Goal: Task Accomplishment & Management: Complete application form

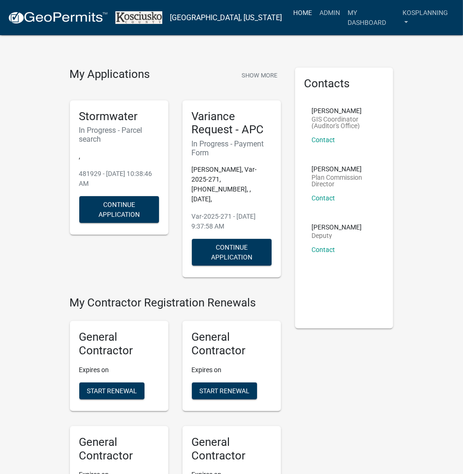
click at [296, 14] on link "Home" at bounding box center [303, 13] width 26 height 18
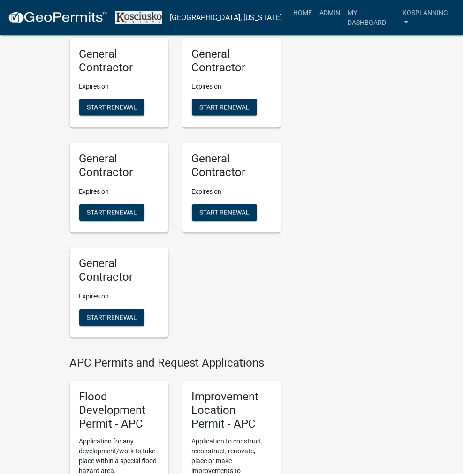
drag, startPoint x: 86, startPoint y: 211, endPoint x: 287, endPoint y: 330, distance: 233.3
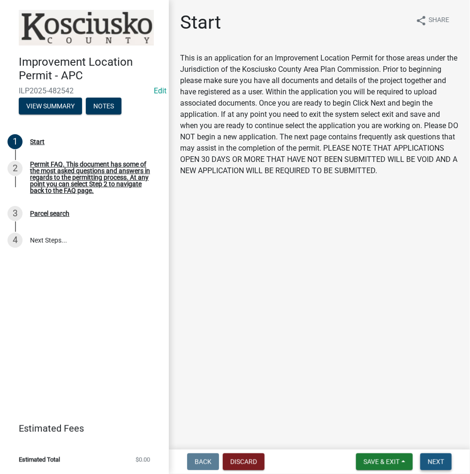
click at [437, 458] on span "Next" at bounding box center [436, 462] width 16 height 8
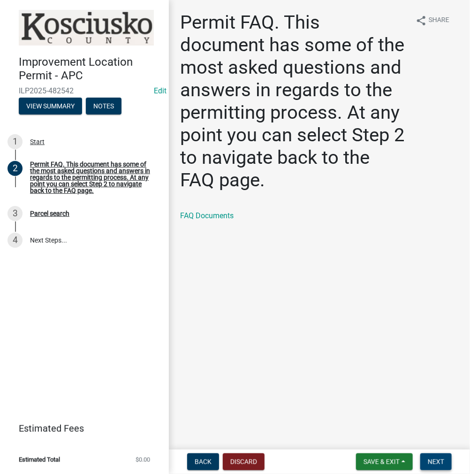
click at [445, 463] on button "Next" at bounding box center [435, 461] width 31 height 17
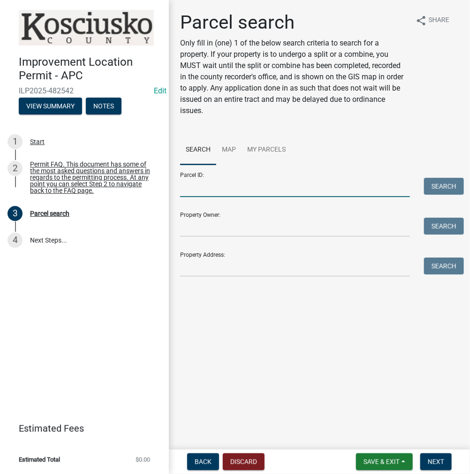
click at [269, 194] on input "Parcel ID:" at bounding box center [295, 187] width 230 height 19
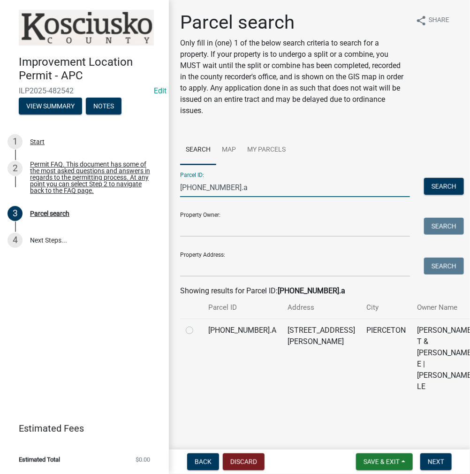
type input "[PHONE_NUMBER].a"
click at [197, 325] on label at bounding box center [197, 325] width 0 height 0
click at [197, 331] on input "radio" at bounding box center [200, 328] width 6 height 6
radio input "true"
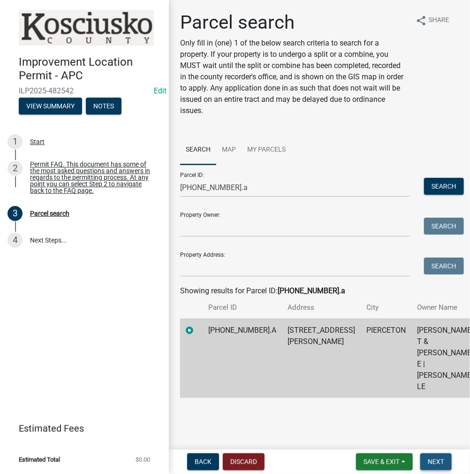
click at [439, 460] on span "Next" at bounding box center [436, 462] width 16 height 8
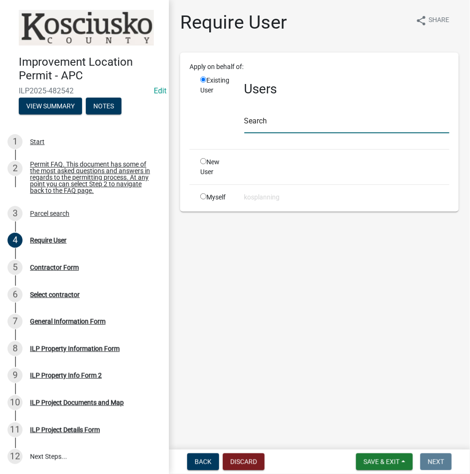
click at [274, 122] on input "text" at bounding box center [346, 123] width 205 height 19
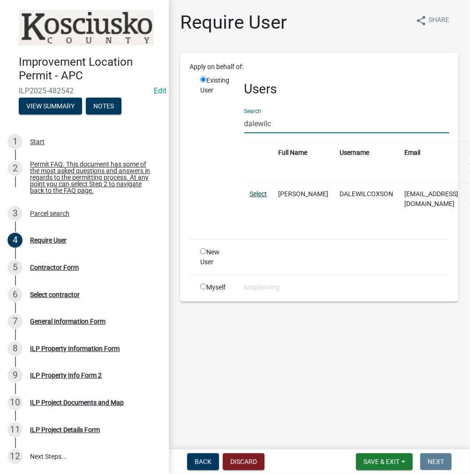
type input "dalewilc"
click at [251, 194] on link "Select" at bounding box center [258, 194] width 17 height 8
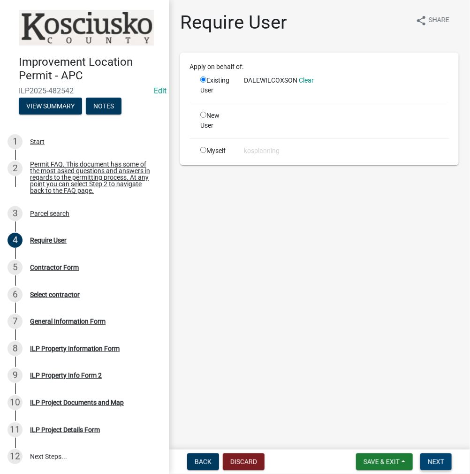
click at [439, 463] on span "Next" at bounding box center [436, 462] width 16 height 8
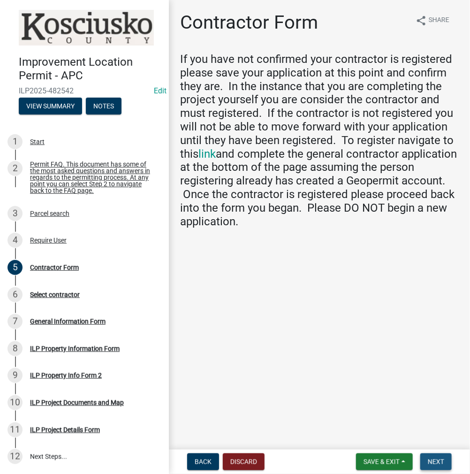
click at [434, 458] on span "Next" at bounding box center [436, 462] width 16 height 8
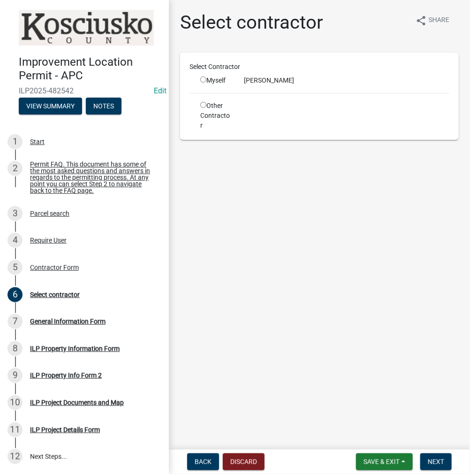
click at [202, 82] on input "radio" at bounding box center [203, 79] width 6 height 6
radio input "true"
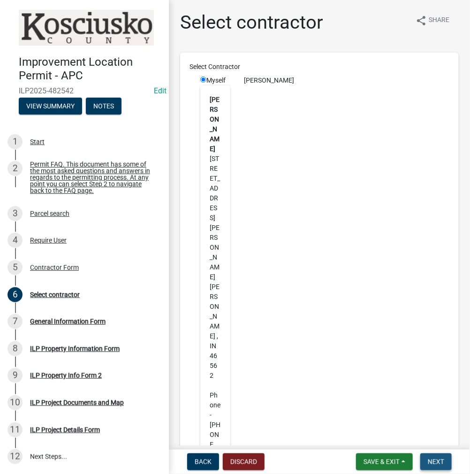
click at [436, 460] on span "Next" at bounding box center [436, 462] width 16 height 8
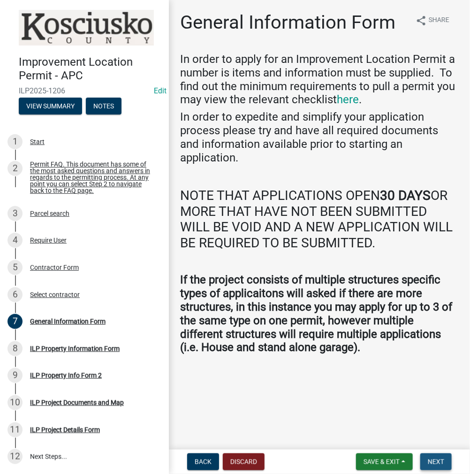
click at [430, 459] on span "Next" at bounding box center [436, 462] width 16 height 8
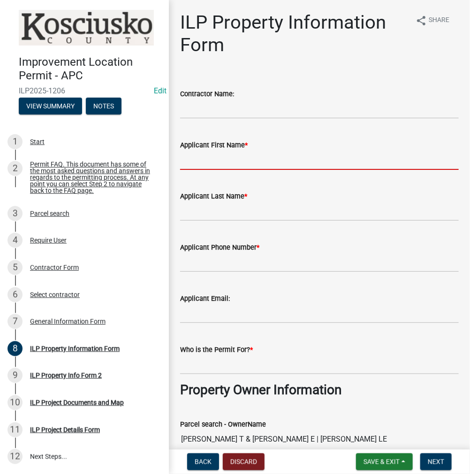
click at [208, 166] on input "Applicant First Name *" at bounding box center [319, 160] width 279 height 19
type input "[PERSON_NAME]"
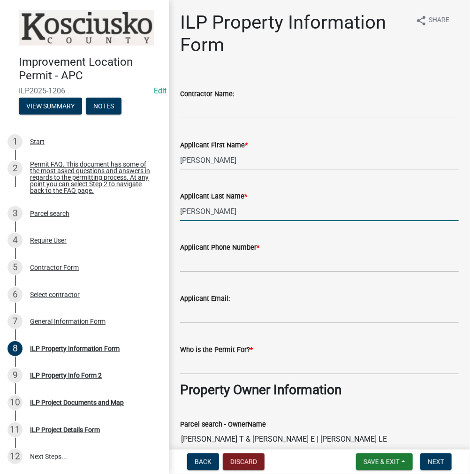
type input "[PERSON_NAME]"
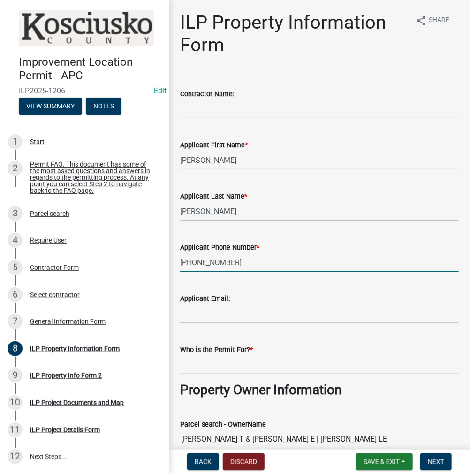
type input "[PHONE_NUMBER]"
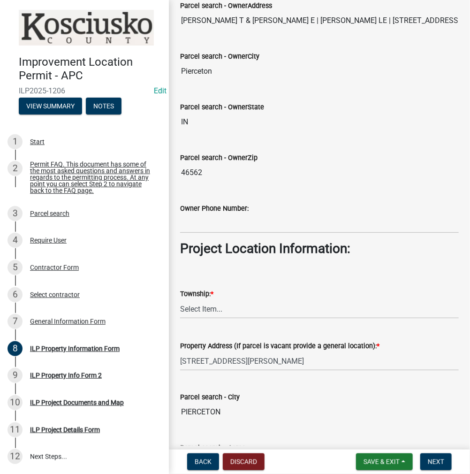
scroll to position [610, 0]
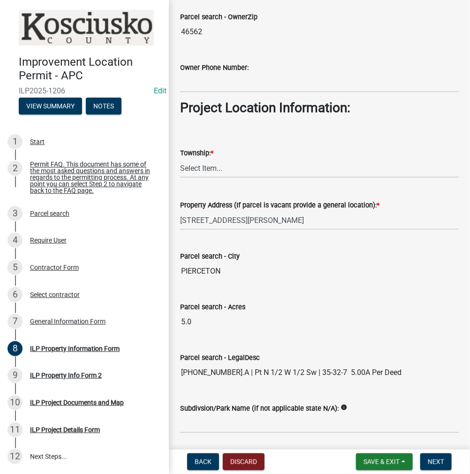
type input "[PERSON_NAME]"
click at [221, 167] on select "Select Item... [PERSON_NAME] - Elkhart Co Clay Etna [GEOGRAPHIC_DATA][PERSON_NA…" at bounding box center [319, 168] width 279 height 19
click at [180, 159] on select "Select Item... [PERSON_NAME] - Elkhart Co Clay Etna [GEOGRAPHIC_DATA][PERSON_NA…" at bounding box center [319, 168] width 279 height 19
select select "8c57e534-4bb7-4f1e-ba6a-a976fd74bead"
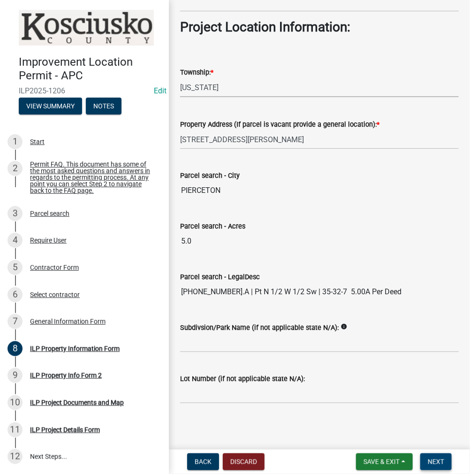
click at [441, 463] on span "Next" at bounding box center [436, 462] width 16 height 8
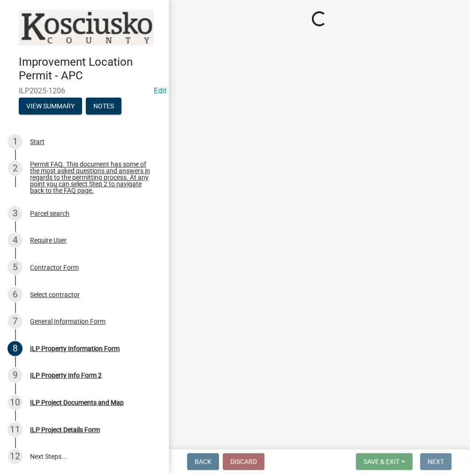
scroll to position [0, 0]
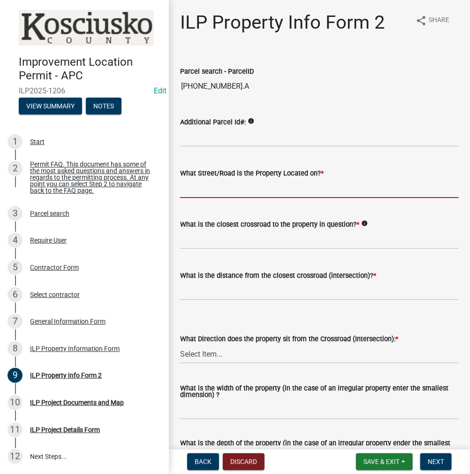
click at [205, 189] on input "What Street/Road is the Property Located on? *" at bounding box center [319, 188] width 279 height 19
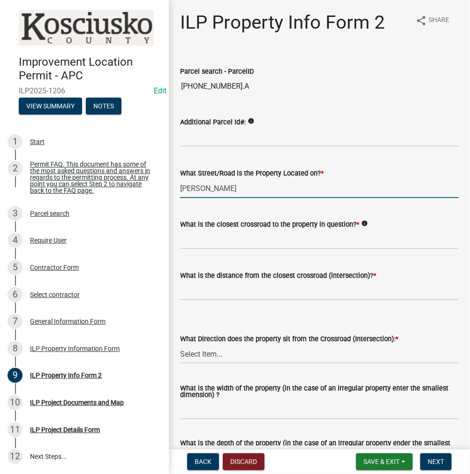
type input "[PERSON_NAME]"
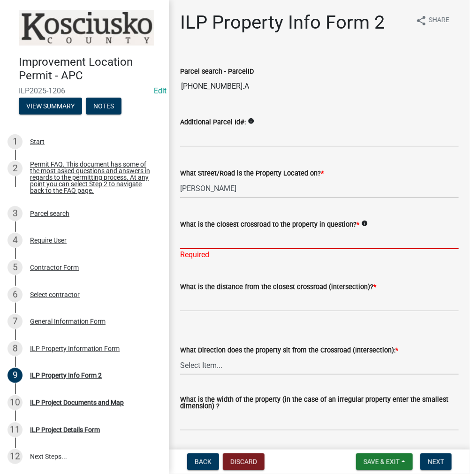
click at [208, 235] on input "What is the closest crossroad to the property in question? *" at bounding box center [319, 239] width 279 height 19
type input "750 E"
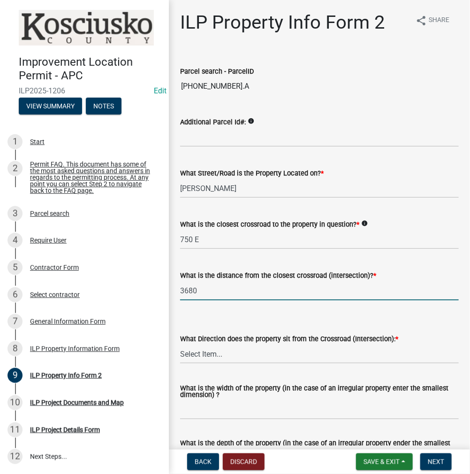
type input "3680"
select select "5d8d9a6f-68f4-4910-b8ad-905844ed2da1"
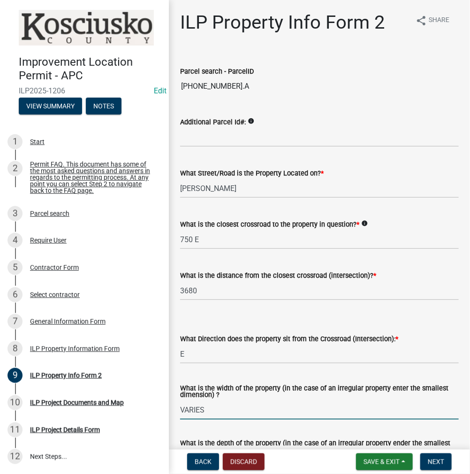
type input "VARIES"
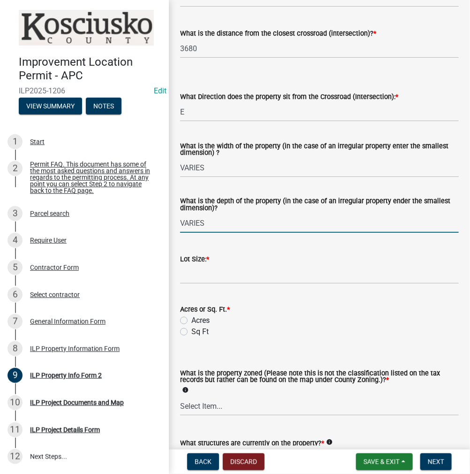
type input "VARIES"
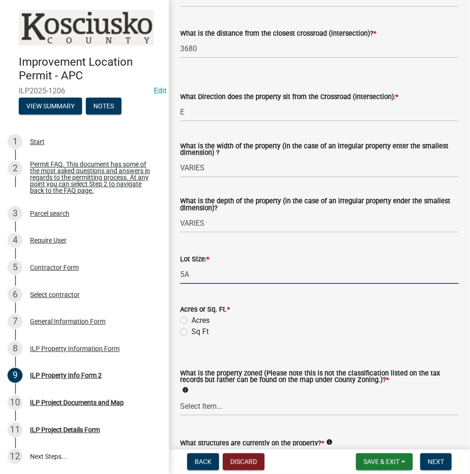
type input "5"
click at [191, 321] on label "Acres" at bounding box center [200, 320] width 18 height 11
click at [191, 321] on input "Acres" at bounding box center [194, 318] width 6 height 6
radio input "true"
click at [216, 410] on select "Select Item... Agricultural Agricultural 2 Commercial Environmental Industrial …" at bounding box center [319, 405] width 279 height 19
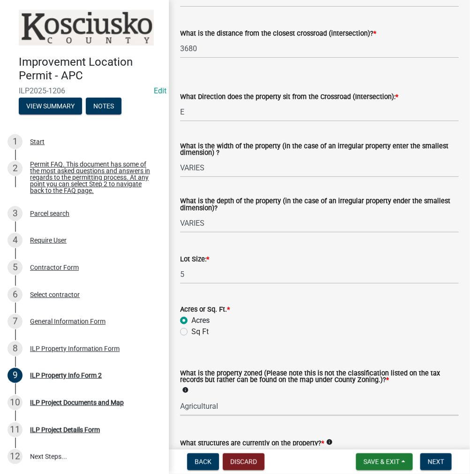
click at [180, 396] on select "Select Item... Agricultural Agricultural 2 Commercial Environmental Industrial …" at bounding box center [319, 405] width 279 height 19
select select "ea119d11-e52e-4559-b746-af06211fe819"
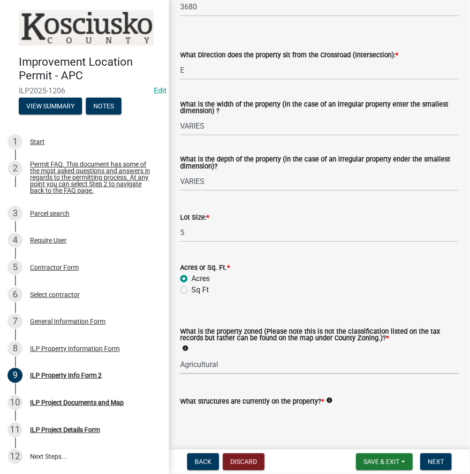
scroll to position [333, 0]
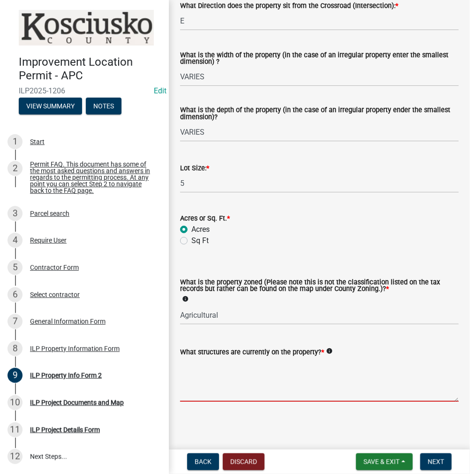
click at [227, 367] on textarea "What structures are currently on the property? *" at bounding box center [319, 379] width 279 height 44
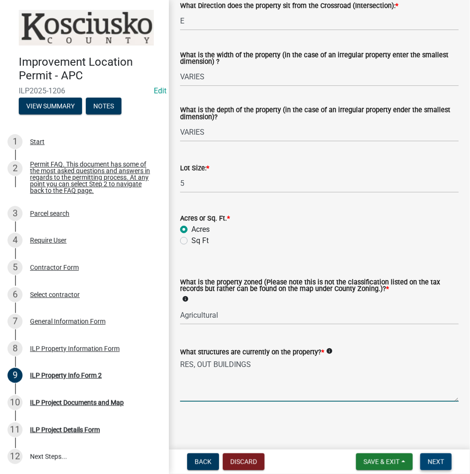
type textarea "RES, OUT BUILDINGS"
click at [441, 459] on span "Next" at bounding box center [436, 462] width 16 height 8
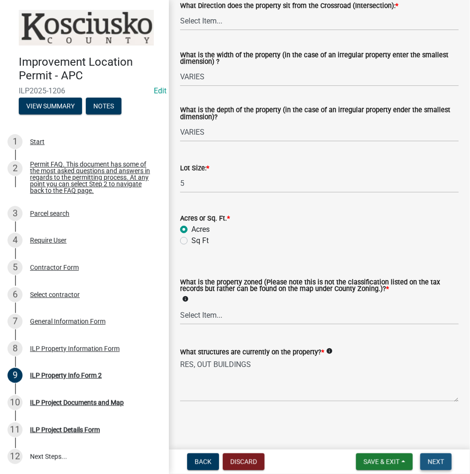
scroll to position [0, 0]
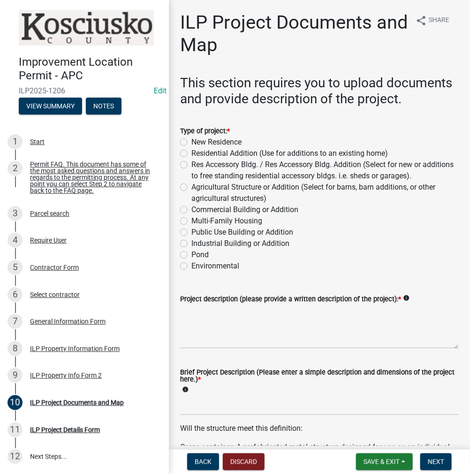
click at [191, 159] on label "Residential Addition (Use for additions to an existing home)" at bounding box center [289, 153] width 197 height 11
click at [191, 154] on input "Residential Addition (Use for additions to an existing home)" at bounding box center [194, 151] width 6 height 6
radio input "true"
click at [236, 341] on textarea "Project description (please provide a written description of the project): *" at bounding box center [319, 326] width 279 height 44
type textarea "AMEND ILP 2025-1144"
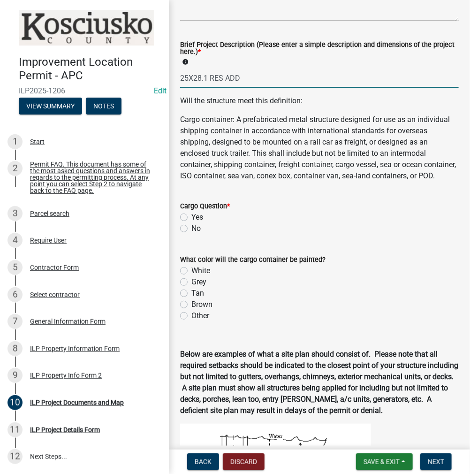
scroll to position [328, 0]
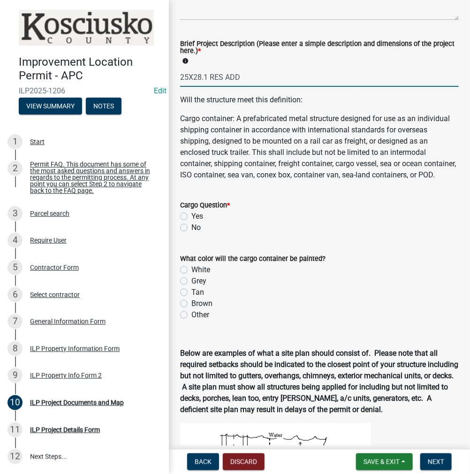
type input "25X28.1 RES ADD"
click at [191, 233] on label "No" at bounding box center [195, 227] width 9 height 11
click at [191, 228] on input "No" at bounding box center [194, 225] width 6 height 6
radio input "true"
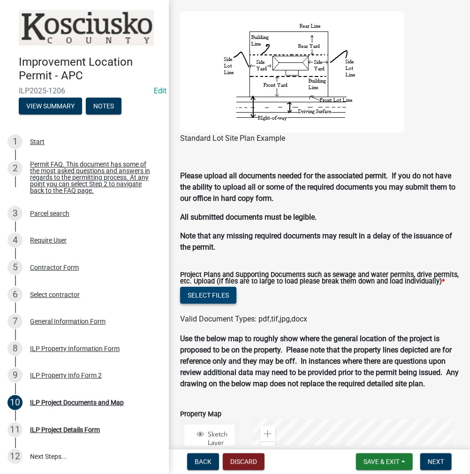
scroll to position [828, 0]
click at [203, 304] on button "Select files" at bounding box center [208, 295] width 56 height 17
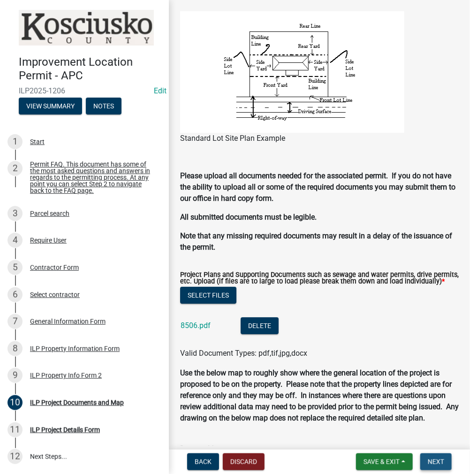
click at [437, 464] on span "Next" at bounding box center [436, 462] width 16 height 8
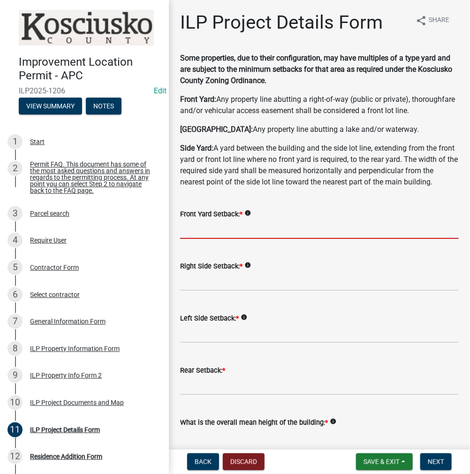
click at [227, 239] on input "text" at bounding box center [319, 229] width 279 height 19
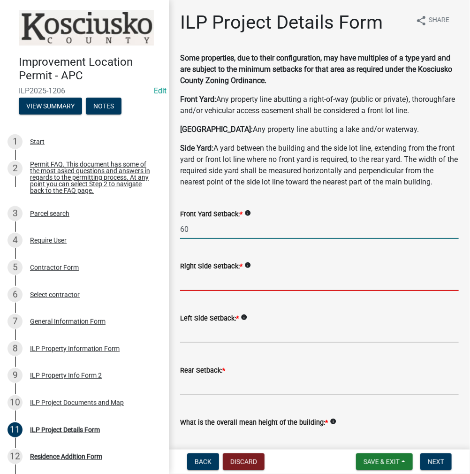
type input "60.0"
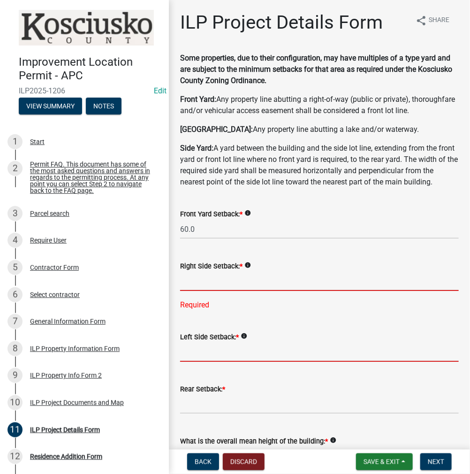
click at [219, 291] on input "text" at bounding box center [319, 281] width 279 height 19
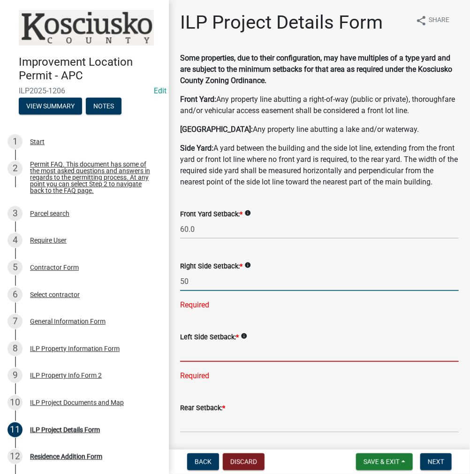
type input "50.0"
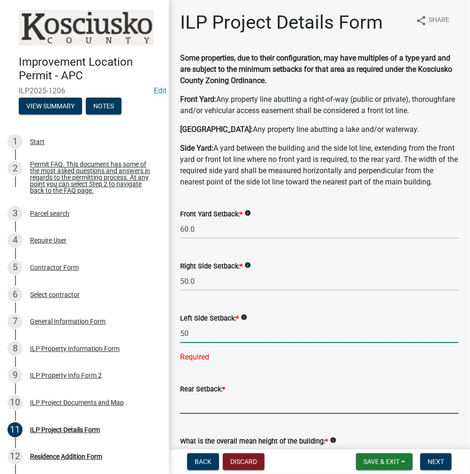
type input "50.0"
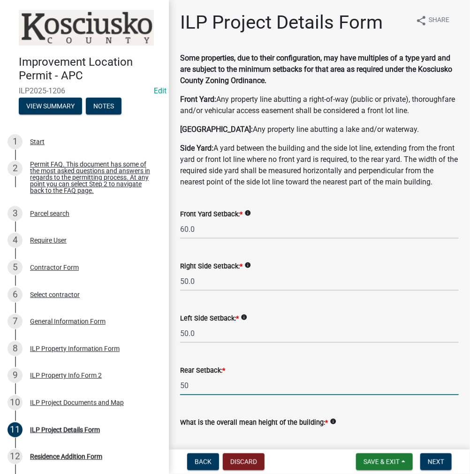
type input "50.0"
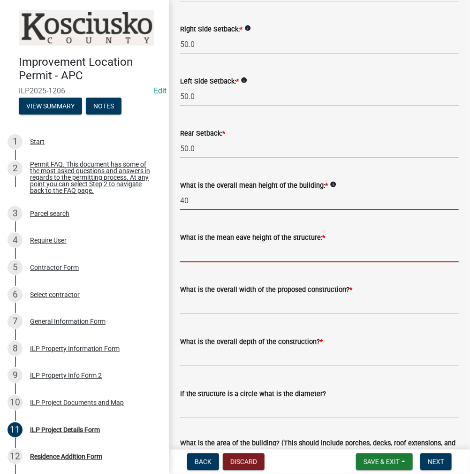
type input "40.0"
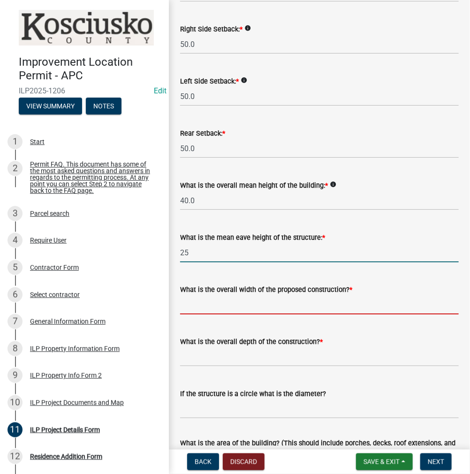
type input "25.0"
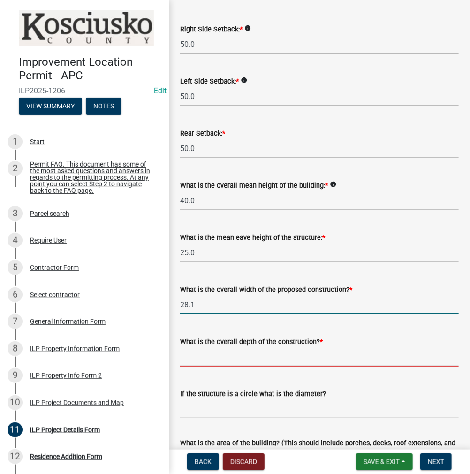
type input "28.10"
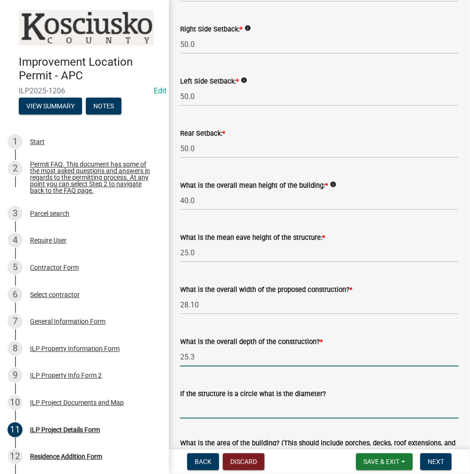
type input "25.30"
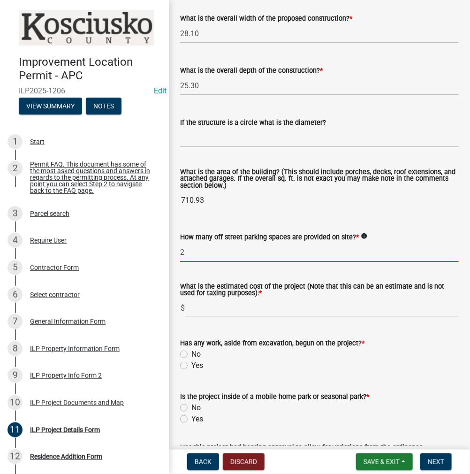
type input "2"
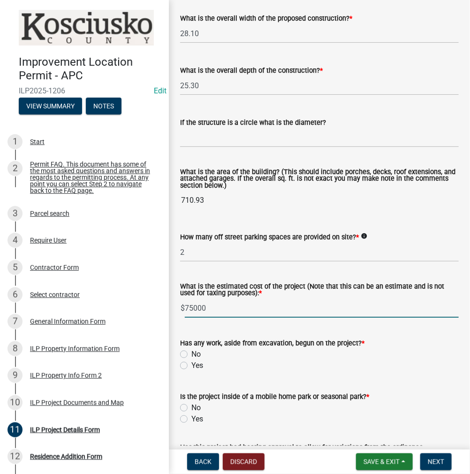
type input "75000"
click at [191, 349] on input "No" at bounding box center [194, 352] width 6 height 6
radio input "true"
click at [191, 402] on input "No" at bounding box center [194, 405] width 6 height 6
radio input "true"
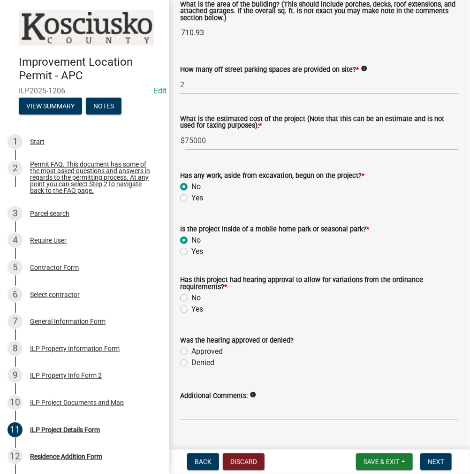
scroll to position [717, 0]
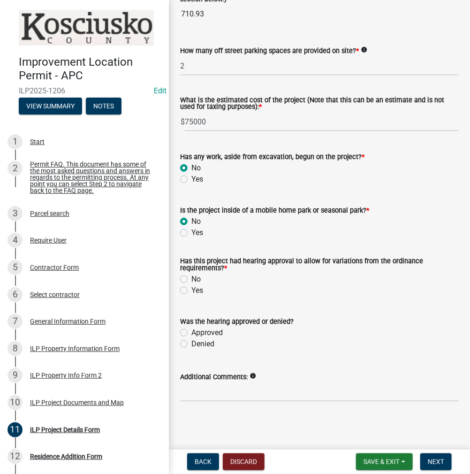
click at [191, 282] on label "No" at bounding box center [195, 279] width 9 height 11
click at [191, 280] on input "No" at bounding box center [194, 277] width 6 height 6
radio input "true"
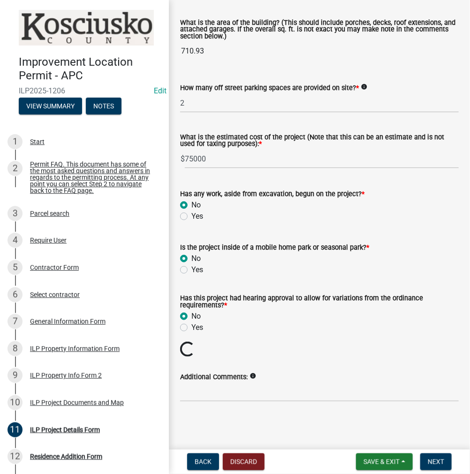
scroll to position [663, 0]
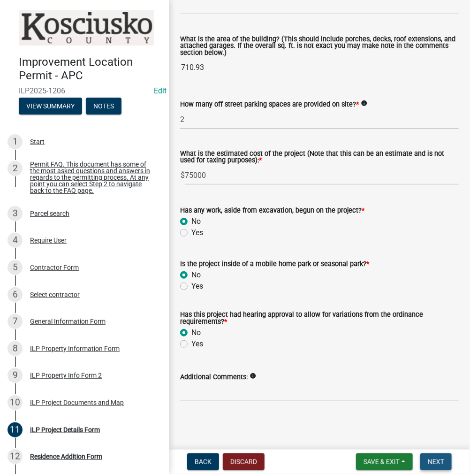
click at [435, 461] on span "Next" at bounding box center [436, 462] width 16 height 8
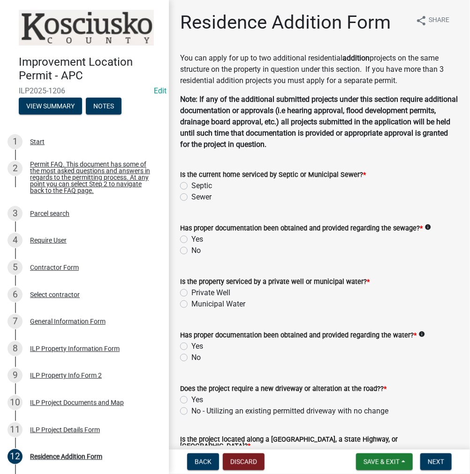
click at [191, 185] on label "Septic" at bounding box center [201, 185] width 21 height 11
click at [191, 185] on input "Septic" at bounding box center [194, 183] width 6 height 6
radio input "true"
click at [191, 239] on label "Yes" at bounding box center [197, 239] width 12 height 11
click at [191, 239] on input "Yes" at bounding box center [194, 237] width 6 height 6
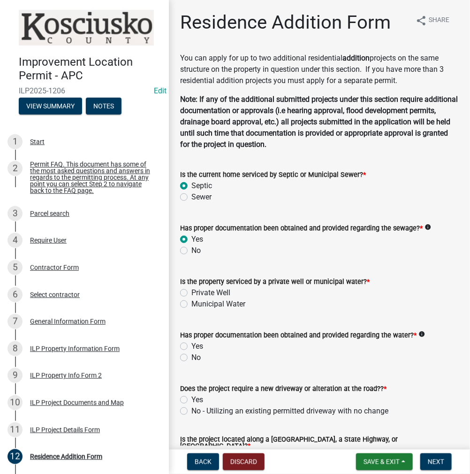
radio input "true"
click at [191, 293] on label "Private Well" at bounding box center [210, 292] width 39 height 11
click at [191, 293] on input "Private Well" at bounding box center [194, 290] width 6 height 6
radio input "true"
click at [191, 345] on label "Yes" at bounding box center [197, 346] width 12 height 11
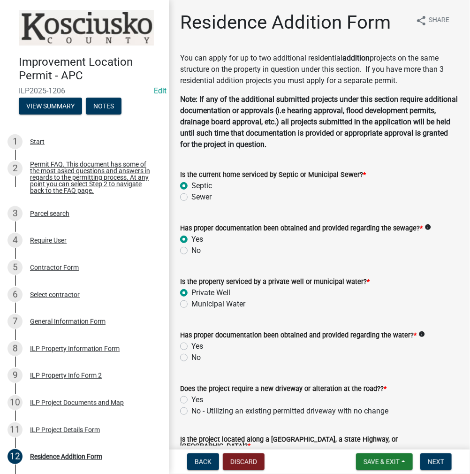
click at [191, 345] on input "Yes" at bounding box center [194, 344] width 6 height 6
radio input "true"
click at [191, 410] on label "No - Utilizing an existing permitted driveway with no change" at bounding box center [289, 410] width 197 height 11
click at [191, 410] on input "No - Utilizing an existing permitted driveway with no change" at bounding box center [194, 408] width 6 height 6
radio input "true"
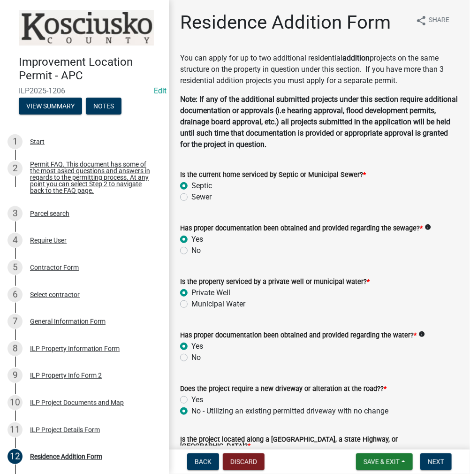
scroll to position [188, 0]
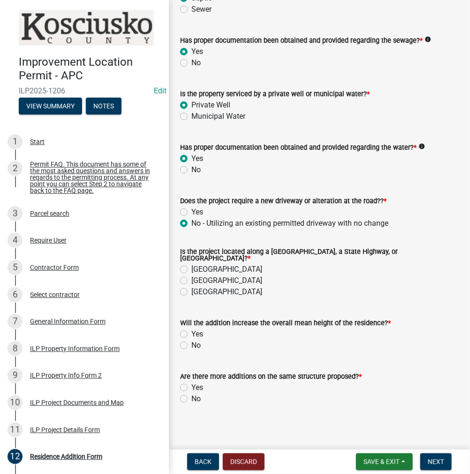
click at [191, 264] on label "[GEOGRAPHIC_DATA]" at bounding box center [226, 269] width 71 height 11
click at [191, 264] on input "[GEOGRAPHIC_DATA]" at bounding box center [194, 267] width 6 height 6
radio input "true"
click at [191, 341] on label "No" at bounding box center [195, 345] width 9 height 11
click at [191, 341] on input "No" at bounding box center [194, 343] width 6 height 6
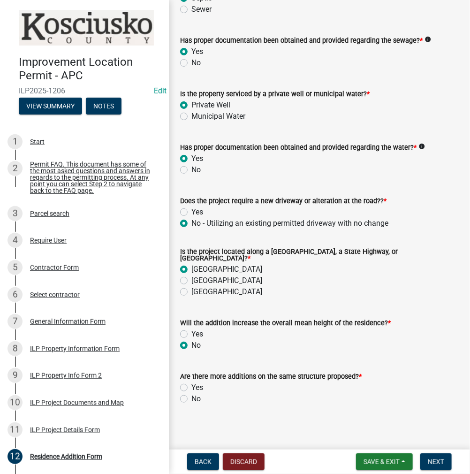
radio input "true"
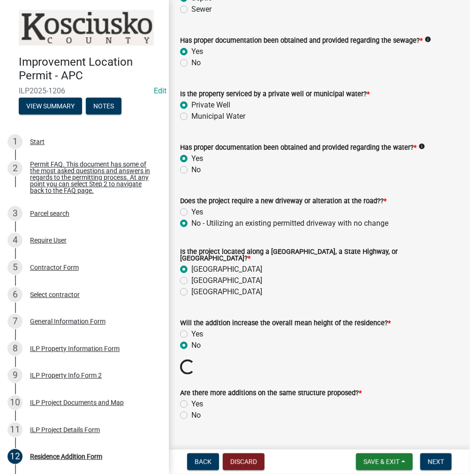
click at [181, 411] on div "Residence Addition Form share Share You can apply for up to two additional resi…" at bounding box center [319, 131] width 293 height 614
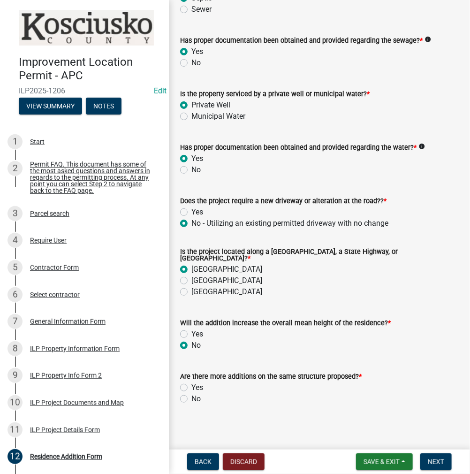
click at [191, 396] on label "No" at bounding box center [195, 398] width 9 height 11
click at [191, 396] on input "No" at bounding box center [194, 396] width 6 height 6
radio input "true"
click at [433, 459] on span "Next" at bounding box center [436, 462] width 16 height 8
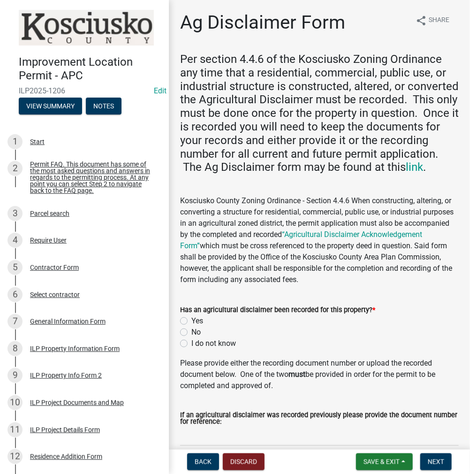
click at [191, 327] on label "Yes" at bounding box center [197, 320] width 12 height 11
click at [191, 321] on input "Yes" at bounding box center [194, 318] width 6 height 6
radio input "true"
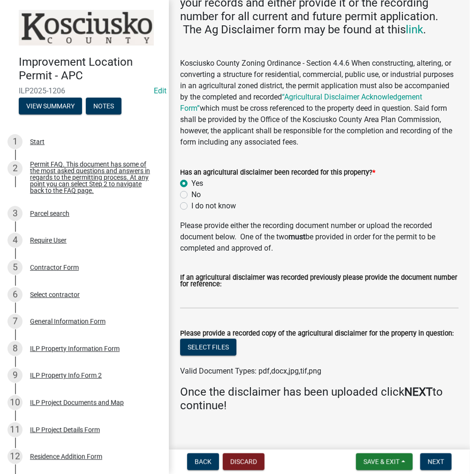
scroll to position [161, 0]
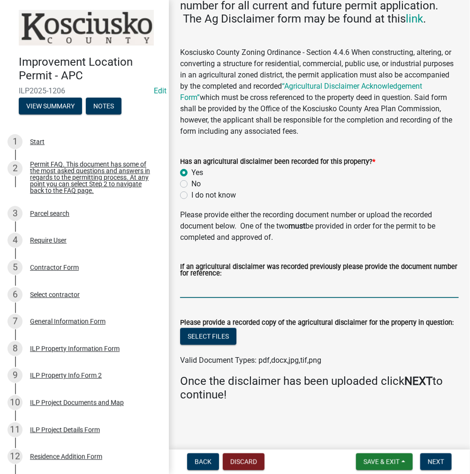
click at [214, 289] on input "If an agricultural disclaimer was recorded previously please provide the docume…" at bounding box center [319, 288] width 279 height 19
type input "SEE ILP 2025-1144"
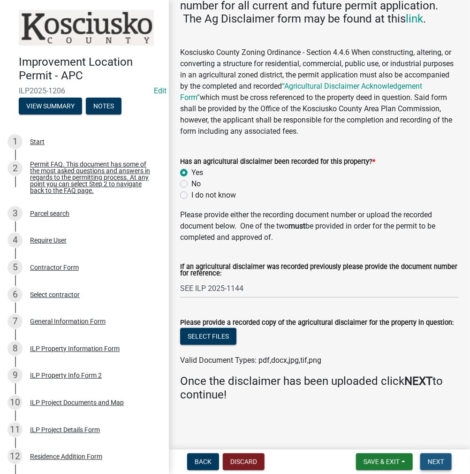
click at [446, 460] on button "Next" at bounding box center [435, 461] width 31 height 17
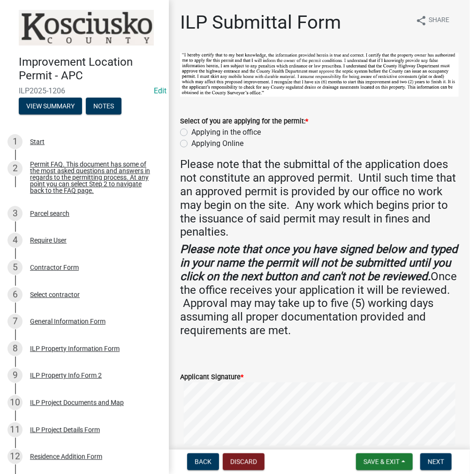
click at [191, 132] on label "Applying in the office" at bounding box center [225, 132] width 69 height 11
click at [191, 132] on input "Applying in the office" at bounding box center [194, 130] width 6 height 6
radio input "true"
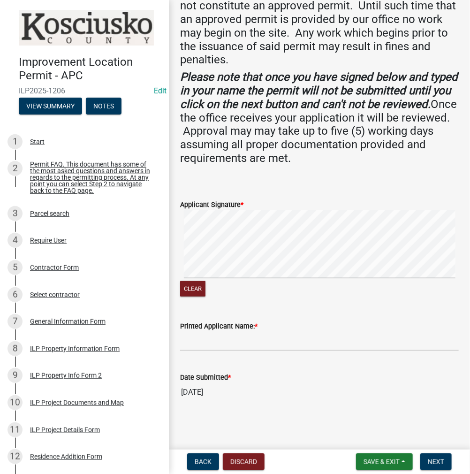
scroll to position [171, 0]
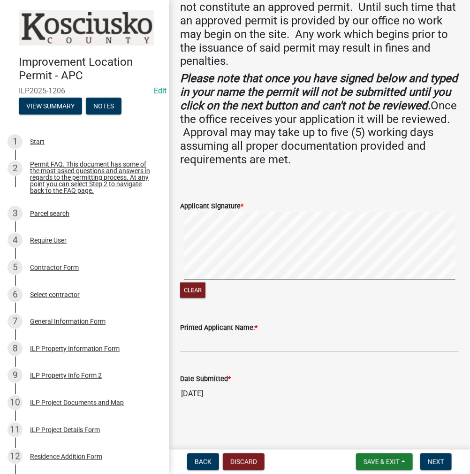
click at [266, 297] on div "Clear" at bounding box center [319, 256] width 279 height 89
click at [251, 345] on input "Printed Applicant Name: *" at bounding box center [319, 342] width 279 height 19
type input "[PERSON_NAME]"
click at [433, 458] on span "Next" at bounding box center [436, 462] width 16 height 8
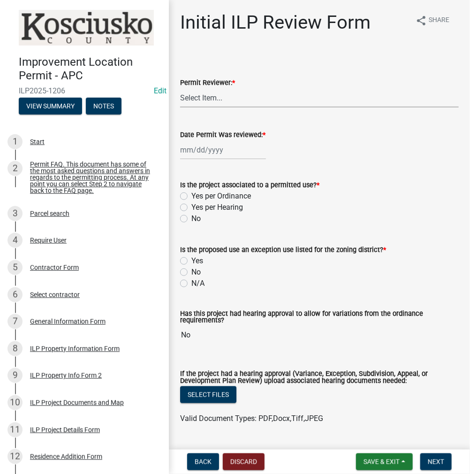
click at [186, 94] on select "Select Item... MMS LT AT CS [PERSON_NAME]" at bounding box center [319, 97] width 279 height 19
click at [180, 88] on select "Select Item... MMS LT AT CS [PERSON_NAME]" at bounding box center [319, 97] width 279 height 19
select select "fc758b50-acba-4166-9f24-5248f0f78016"
click at [188, 152] on div at bounding box center [223, 149] width 86 height 19
select select "9"
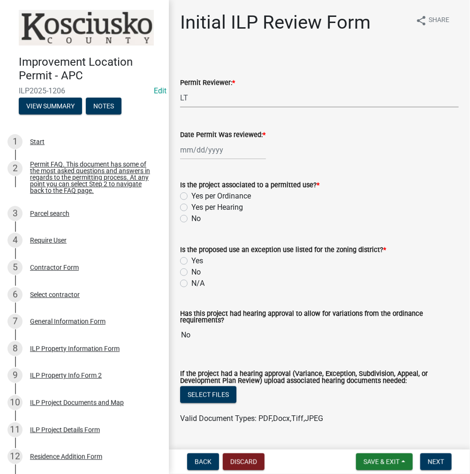
select select "2025"
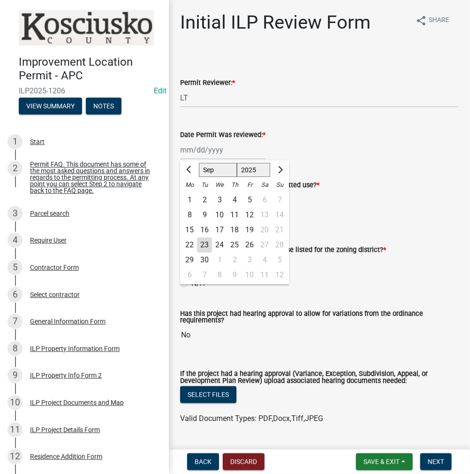
click at [204, 243] on div "23" at bounding box center [204, 244] width 15 height 15
type input "[DATE]"
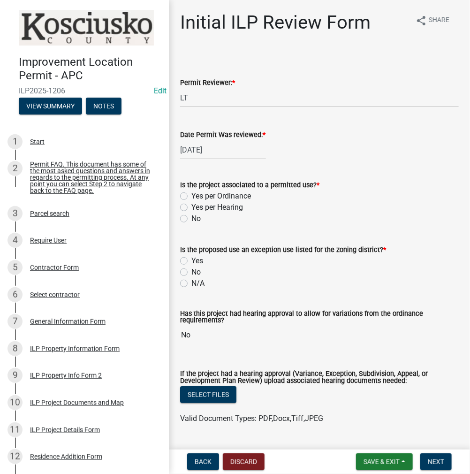
click at [191, 198] on label "Yes per Ordinance" at bounding box center [221, 195] width 60 height 11
click at [191, 197] on input "Yes per Ordinance" at bounding box center [194, 193] width 6 height 6
radio input "true"
click at [191, 269] on label "No" at bounding box center [195, 271] width 9 height 11
click at [191, 269] on input "No" at bounding box center [194, 269] width 6 height 6
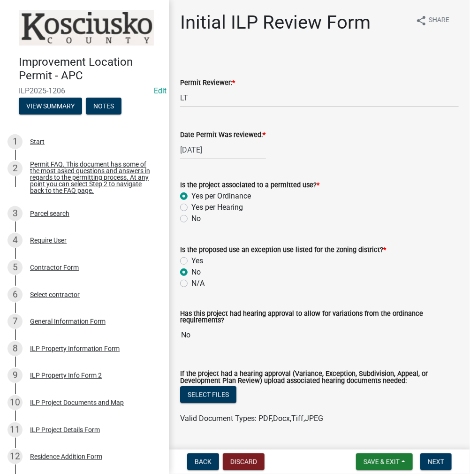
radio input "true"
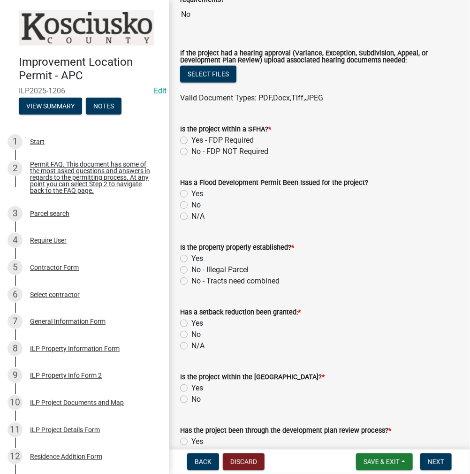
scroll to position [328, 0]
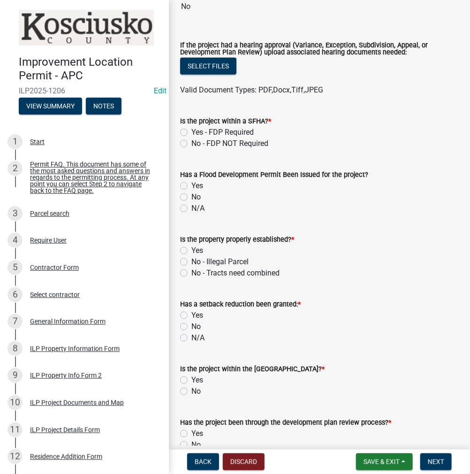
click at [191, 144] on label "No - FDP NOT Required" at bounding box center [229, 143] width 77 height 11
click at [191, 144] on input "No - FDP NOT Required" at bounding box center [194, 141] width 6 height 6
radio input "true"
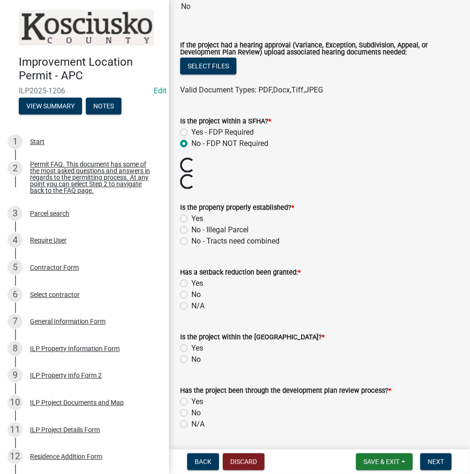
click at [190, 210] on label "Is the property properly established? *" at bounding box center [237, 208] width 114 height 7
click at [191, 221] on label "Yes" at bounding box center [197, 218] width 12 height 11
click at [191, 219] on input "Yes" at bounding box center [194, 216] width 6 height 6
radio input "true"
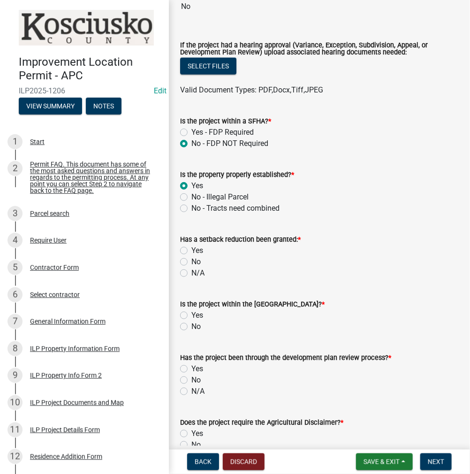
click at [191, 274] on label "N/A" at bounding box center [197, 272] width 13 height 11
click at [191, 274] on input "N/A" at bounding box center [194, 270] width 6 height 6
radio input "true"
click at [191, 324] on label "No" at bounding box center [195, 326] width 9 height 11
click at [191, 324] on input "No" at bounding box center [194, 324] width 6 height 6
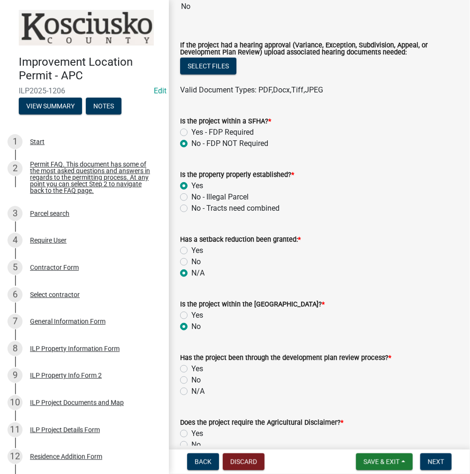
radio input "true"
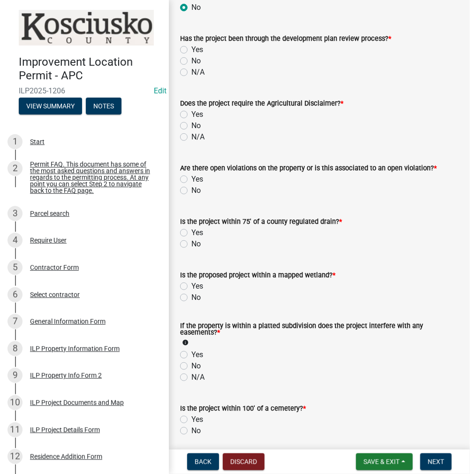
scroll to position [657, 0]
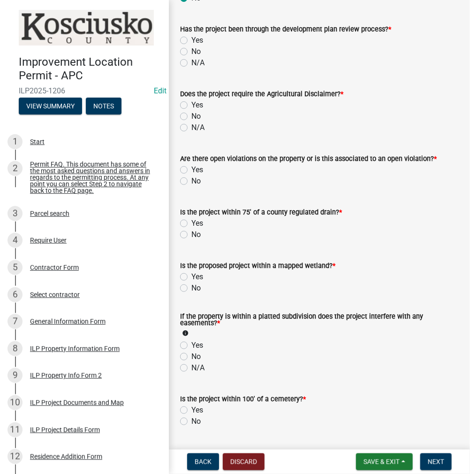
click at [191, 64] on label "N/A" at bounding box center [197, 62] width 13 height 11
click at [191, 63] on input "N/A" at bounding box center [194, 60] width 6 height 6
radio input "true"
click at [191, 106] on label "Yes" at bounding box center [197, 104] width 12 height 11
click at [191, 106] on input "Yes" at bounding box center [194, 102] width 6 height 6
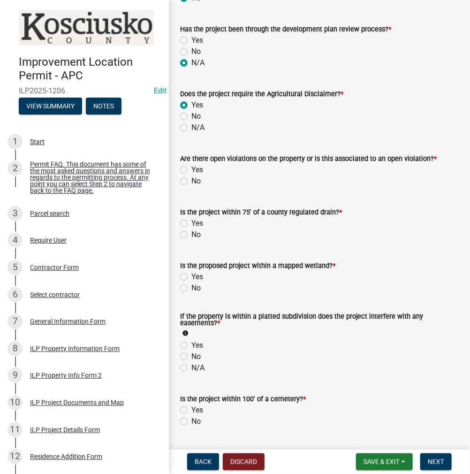
radio input "true"
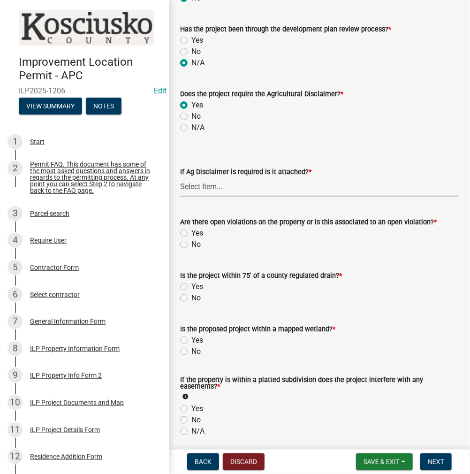
click at [189, 187] on select "Select Item... Yes No" at bounding box center [319, 186] width 279 height 19
click at [180, 177] on select "Select Item... Yes No" at bounding box center [319, 186] width 279 height 19
select select "c0fa77dd-9ee0-4144-9979-eb2eebb8c086"
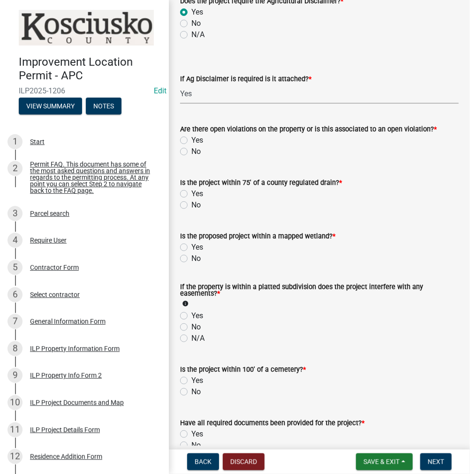
scroll to position [798, 0]
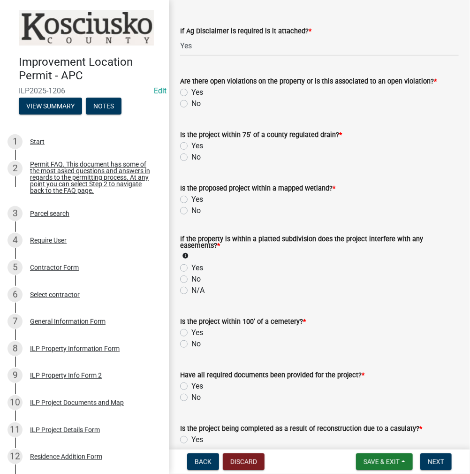
click at [191, 105] on label "No" at bounding box center [195, 103] width 9 height 11
click at [191, 104] on input "No" at bounding box center [194, 101] width 6 height 6
radio input "true"
click at [182, 152] on div "No" at bounding box center [319, 157] width 279 height 11
click at [191, 157] on label "No" at bounding box center [195, 157] width 9 height 11
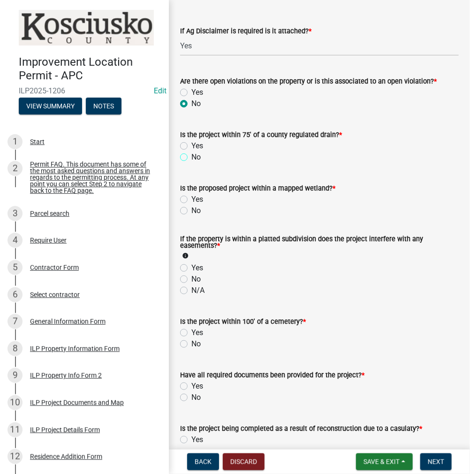
click at [191, 157] on input "No" at bounding box center [194, 155] width 6 height 6
radio input "true"
click at [191, 211] on label "No" at bounding box center [195, 210] width 9 height 11
click at [191, 211] on input "No" at bounding box center [194, 208] width 6 height 6
radio input "true"
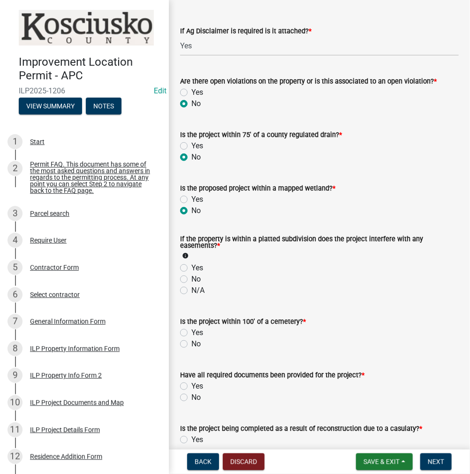
click at [191, 289] on label "N/A" at bounding box center [197, 290] width 13 height 11
click at [191, 289] on input "N/A" at bounding box center [194, 288] width 6 height 6
radio input "true"
click at [191, 343] on label "No" at bounding box center [195, 343] width 9 height 11
click at [191, 343] on input "No" at bounding box center [194, 341] width 6 height 6
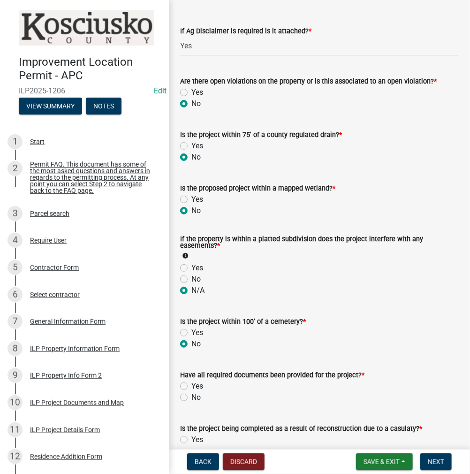
radio input "true"
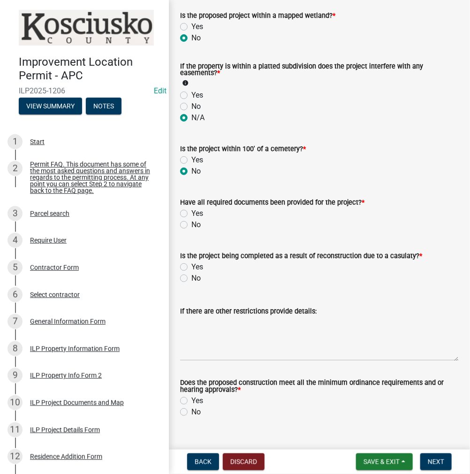
scroll to position [987, 0]
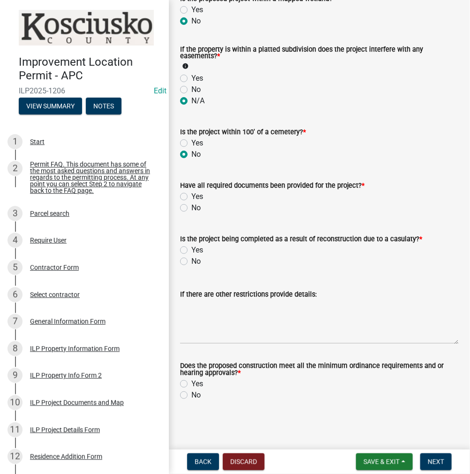
click at [191, 199] on label "Yes" at bounding box center [197, 196] width 12 height 11
click at [191, 197] on input "Yes" at bounding box center [194, 194] width 6 height 6
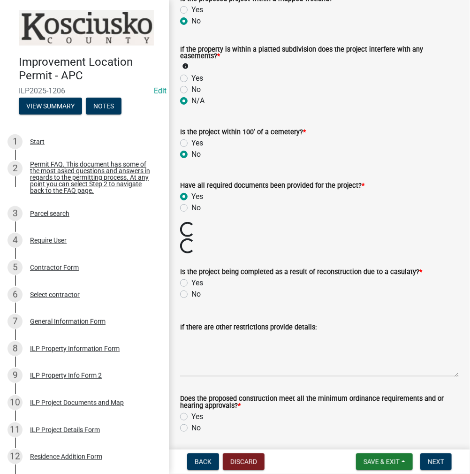
radio input "true"
click at [191, 292] on label "No" at bounding box center [195, 294] width 9 height 11
click at [191, 292] on input "No" at bounding box center [194, 292] width 6 height 6
radio input "true"
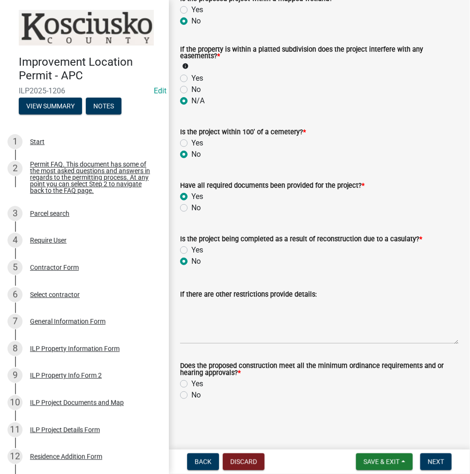
click at [178, 384] on div "Does the proposed construction meet all the minimum ordinance requirements and …" at bounding box center [319, 375] width 293 height 49
click at [180, 383] on div "Does the proposed construction meet all the minimum ordinance requirements and …" at bounding box center [319, 375] width 293 height 49
click at [191, 384] on label "Yes" at bounding box center [197, 383] width 12 height 11
click at [191, 384] on input "Yes" at bounding box center [194, 381] width 6 height 6
radio input "true"
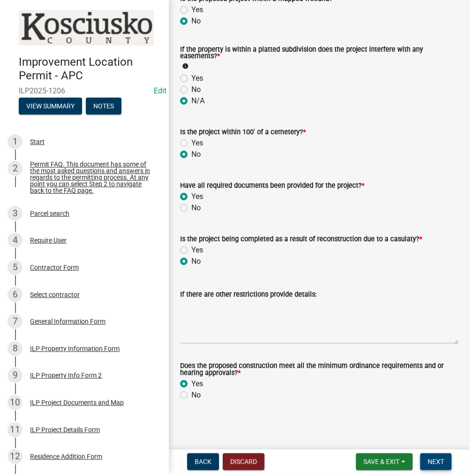
click at [435, 456] on button "Next" at bounding box center [435, 461] width 31 height 17
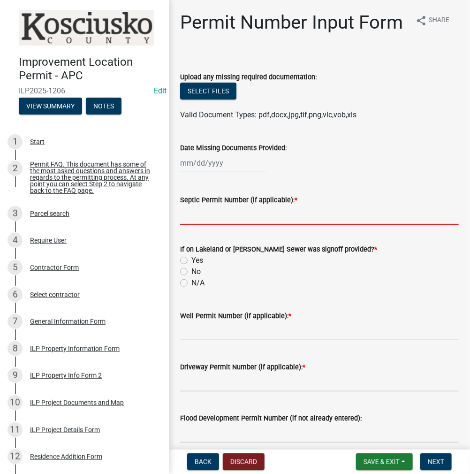
click at [214, 225] on input "Septic Permit Number (if applicable): *" at bounding box center [319, 214] width 279 height 19
type input "LONO"
click at [191, 266] on input "No" at bounding box center [194, 269] width 6 height 6
radio input "true"
click at [191, 277] on input "N/A" at bounding box center [194, 280] width 6 height 6
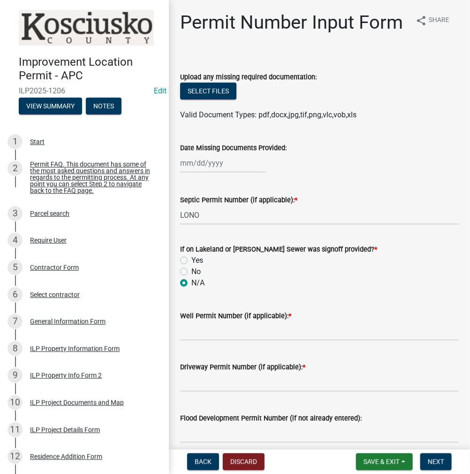
radio input "true"
type input "LONO"
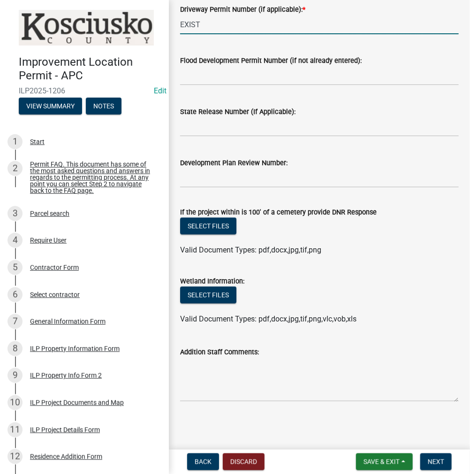
scroll to position [380, 0]
type input "EXIST"
click at [439, 463] on span "Next" at bounding box center [436, 462] width 16 height 8
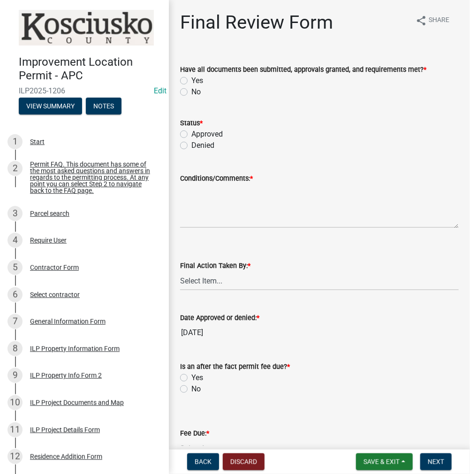
click at [191, 83] on label "Yes" at bounding box center [197, 80] width 12 height 11
click at [191, 81] on input "Yes" at bounding box center [194, 78] width 6 height 6
radio input "true"
click at [191, 134] on label "Approved" at bounding box center [206, 134] width 31 height 11
click at [191, 134] on input "Approved" at bounding box center [194, 132] width 6 height 6
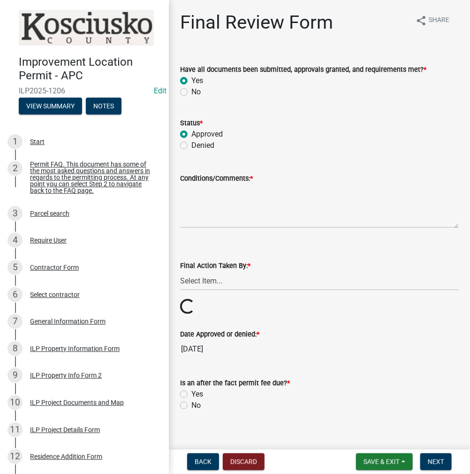
radio input "true"
click at [243, 192] on textarea "Conditions/Comments: *" at bounding box center [319, 206] width 279 height 44
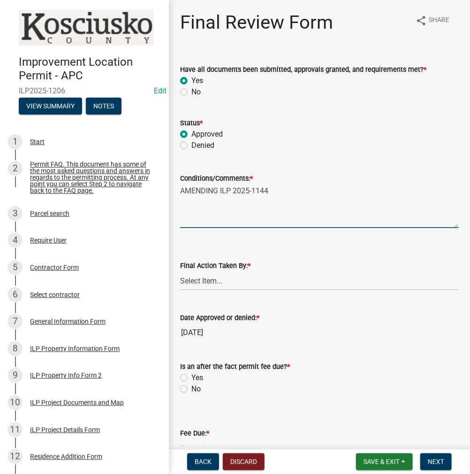
type textarea "AMENDING ILP 2025-1144"
click at [208, 286] on select "Select Item... MMS LT AT CS [PERSON_NAME]" at bounding box center [319, 280] width 279 height 19
click at [180, 271] on select "Select Item... MMS LT AT CS [PERSON_NAME]" at bounding box center [319, 280] width 279 height 19
select select "fc758b50-acba-4166-9f24-5248f0f78016"
click at [191, 385] on label "No" at bounding box center [195, 388] width 9 height 11
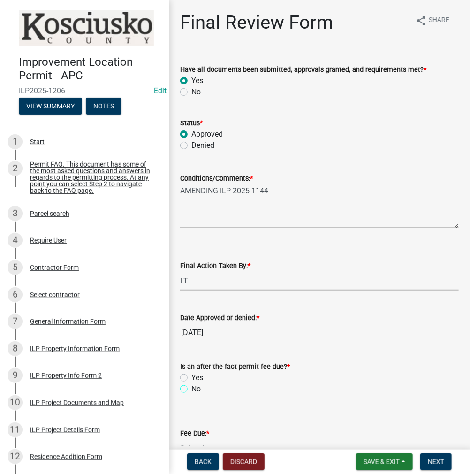
click at [191, 385] on input "No" at bounding box center [194, 386] width 6 height 6
radio input "true"
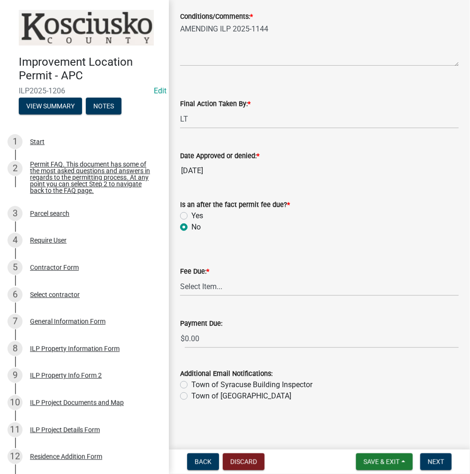
scroll to position [162, 0]
click at [192, 287] on select "Select Item... N/A $10.00 $25.00 $125.00 $250 $500 $500 + $10.00 for every 10 s…" at bounding box center [319, 285] width 279 height 19
click at [180, 296] on select "Select Item... N/A $10.00 $25.00 $125.00 $250 $500 $500 + $10.00 for every 10 s…" at bounding box center [319, 285] width 279 height 19
select select "6f482d1d-eb35-47e6-92b0-143404755581"
click at [439, 464] on span "Next" at bounding box center [436, 462] width 16 height 8
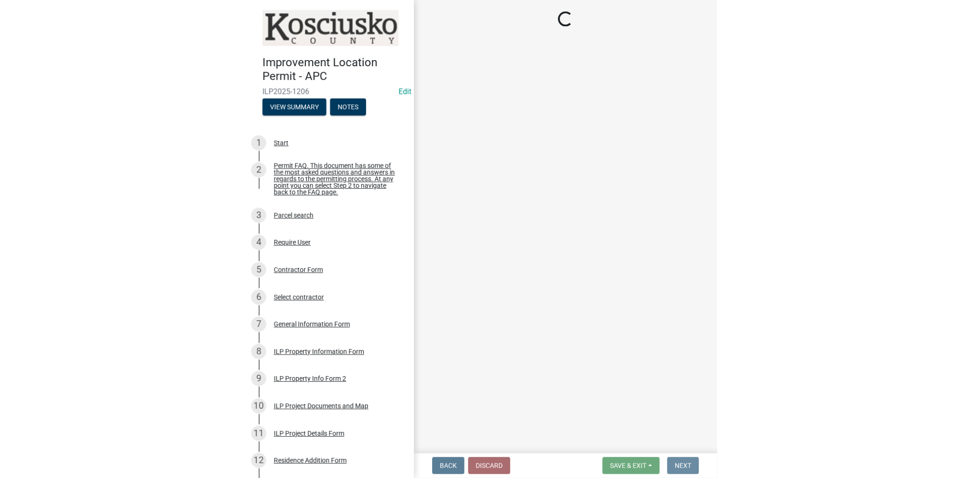
scroll to position [0, 0]
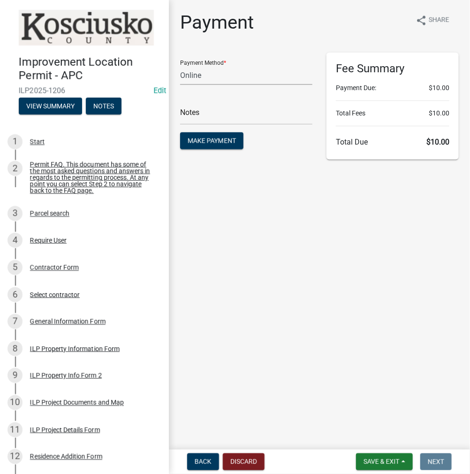
click at [222, 80] on select "Credit Card POS Check Cash Online" at bounding box center [246, 75] width 132 height 19
select select "2: 1"
click at [180, 66] on select "Credit Card POS Check Cash Online" at bounding box center [246, 75] width 132 height 19
click at [213, 137] on span "Make Payment" at bounding box center [212, 141] width 48 height 8
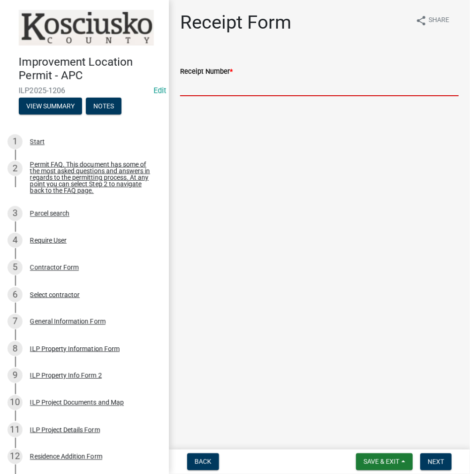
click at [209, 86] on input "Receipt Number *" at bounding box center [319, 86] width 279 height 19
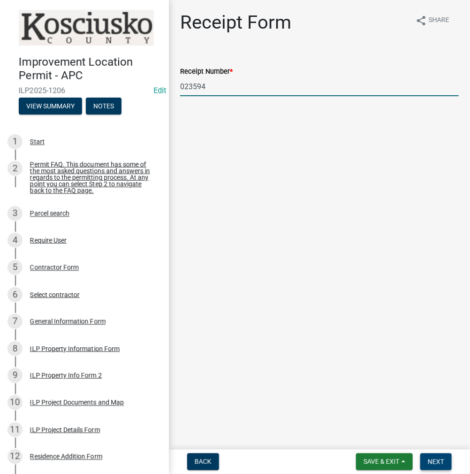
type input "023594"
click at [438, 458] on span "Next" at bounding box center [436, 462] width 16 height 8
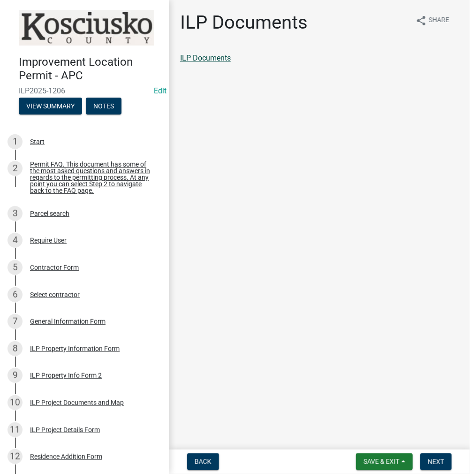
click at [206, 59] on link "ILP Documents" at bounding box center [205, 57] width 51 height 9
click at [435, 459] on span "Next" at bounding box center [436, 462] width 16 height 8
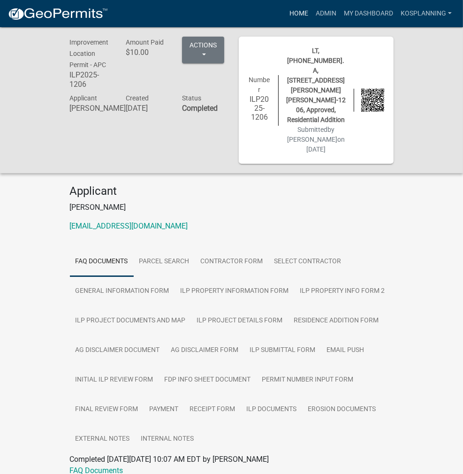
click at [299, 16] on link "Home" at bounding box center [299, 14] width 26 height 18
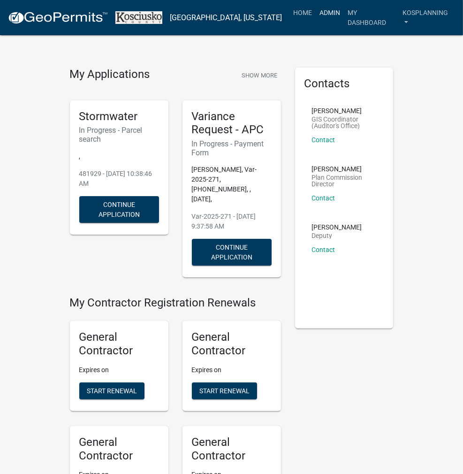
click at [320, 14] on link "Admin" at bounding box center [330, 13] width 28 height 18
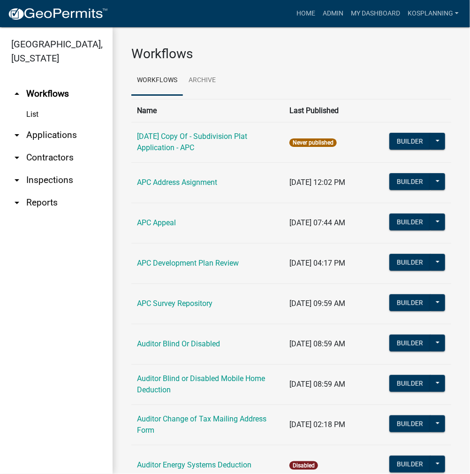
click at [62, 154] on link "arrow_drop_down Contractors" at bounding box center [56, 157] width 113 height 23
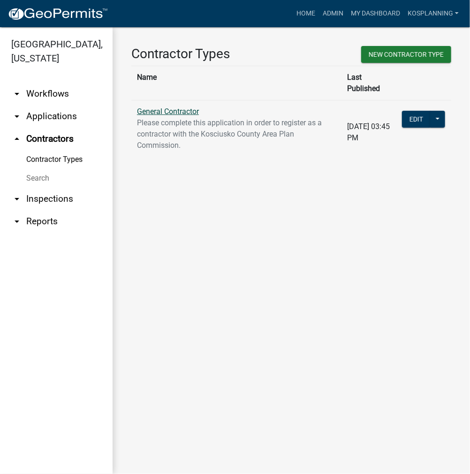
click at [192, 107] on link "General Contractor" at bounding box center [168, 111] width 62 height 9
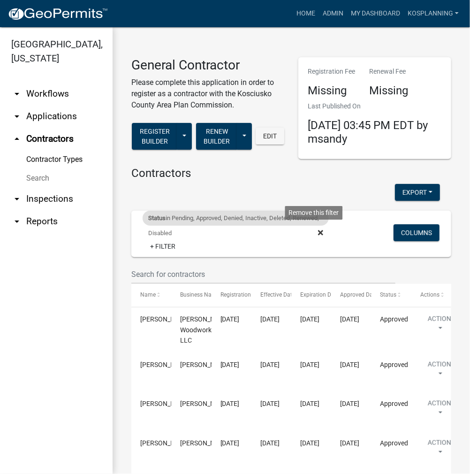
click at [314, 233] on fa-icon at bounding box center [318, 233] width 9 height 15
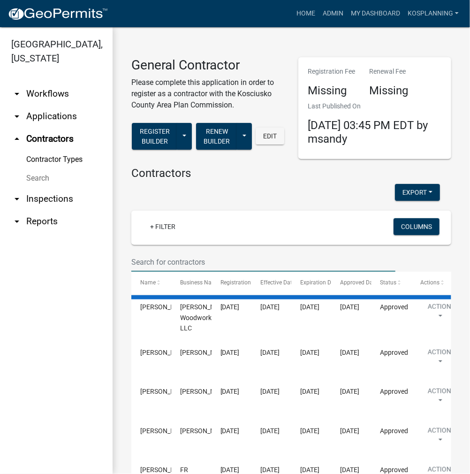
click at [150, 256] on input "text" at bounding box center [263, 261] width 264 height 19
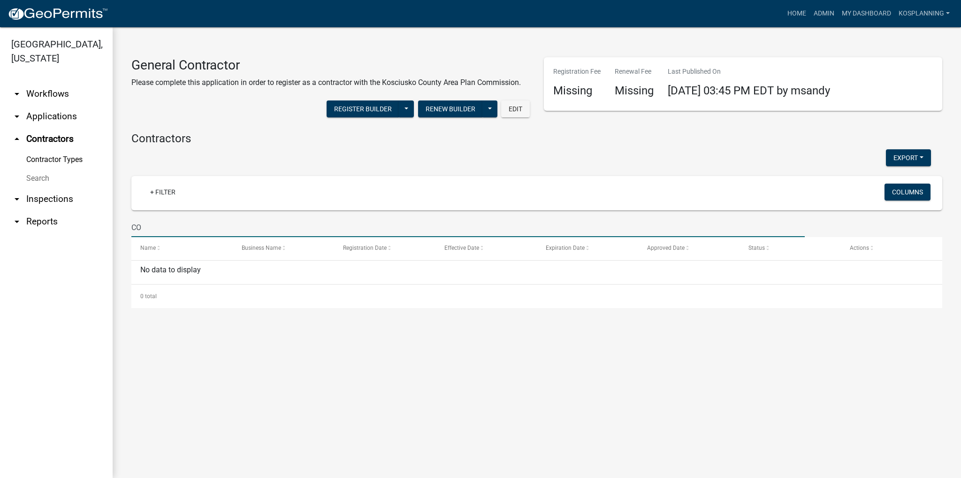
type input "C"
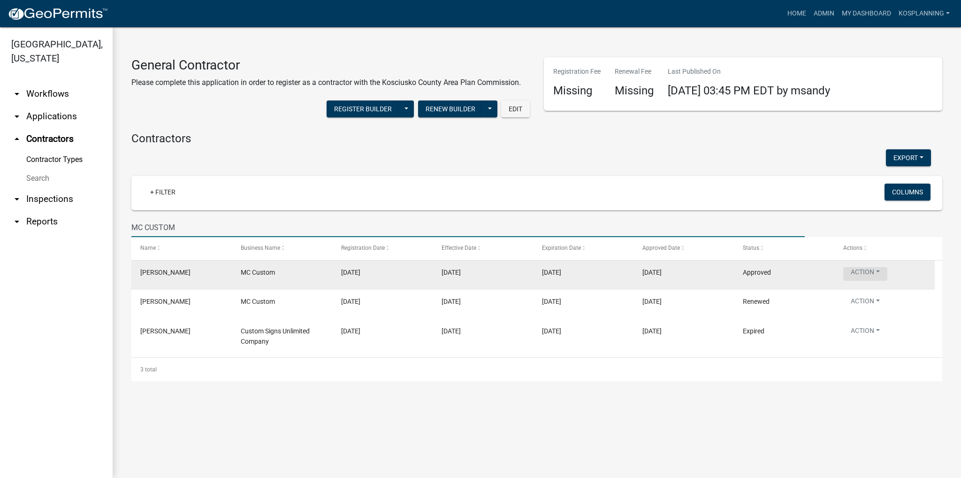
type input "MC CUSTOM"
click at [463, 274] on button "Action" at bounding box center [865, 274] width 44 height 14
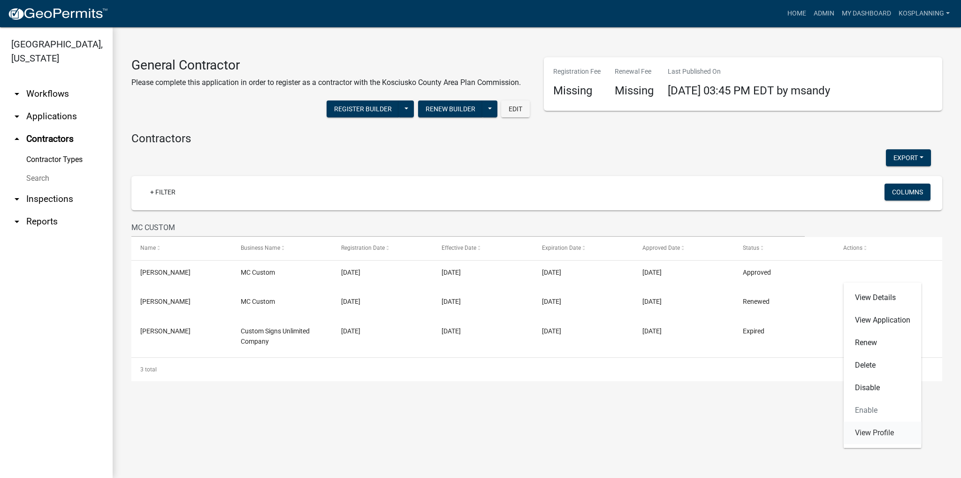
click at [463, 434] on link "View Profile" at bounding box center [883, 432] width 78 height 23
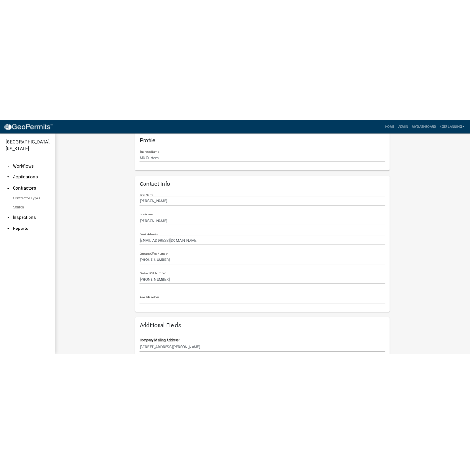
scroll to position [47, 0]
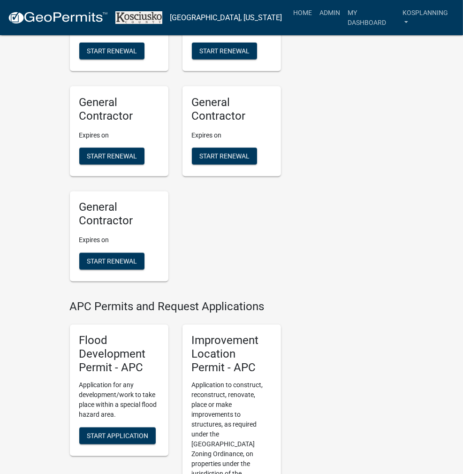
scroll to position [985, 0]
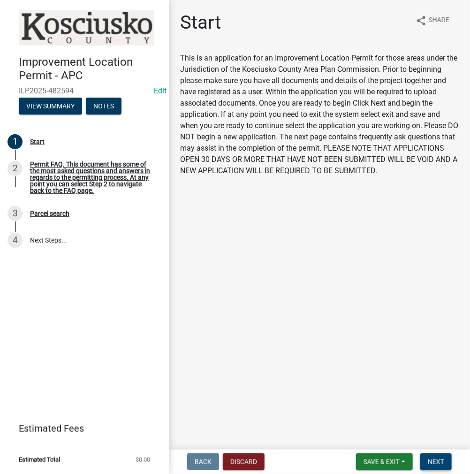
click at [436, 460] on span "Next" at bounding box center [436, 462] width 16 height 8
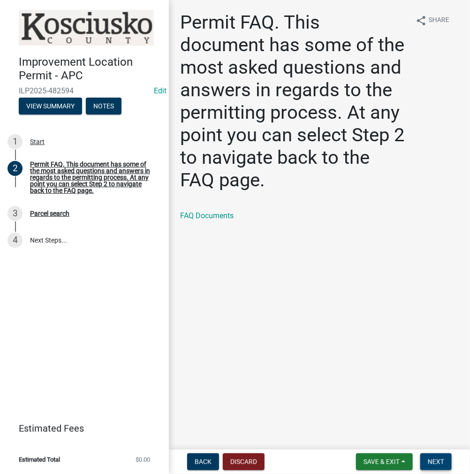
click at [427, 462] on button "Next" at bounding box center [435, 461] width 31 height 17
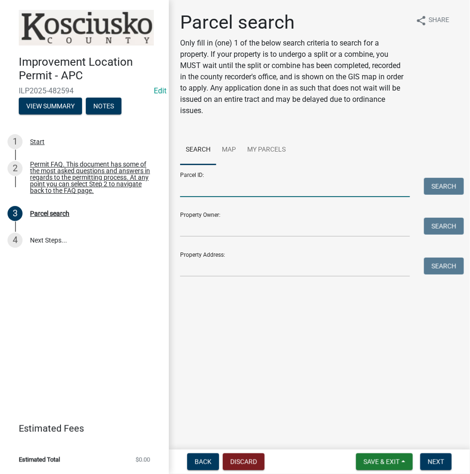
click at [209, 191] on input "Parcel ID:" at bounding box center [295, 187] width 230 height 19
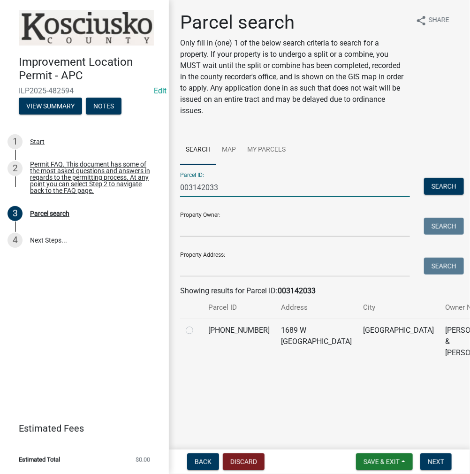
type input "003142033"
click at [197, 325] on label at bounding box center [197, 325] width 0 height 0
click at [197, 331] on input "radio" at bounding box center [200, 328] width 6 height 6
radio input "true"
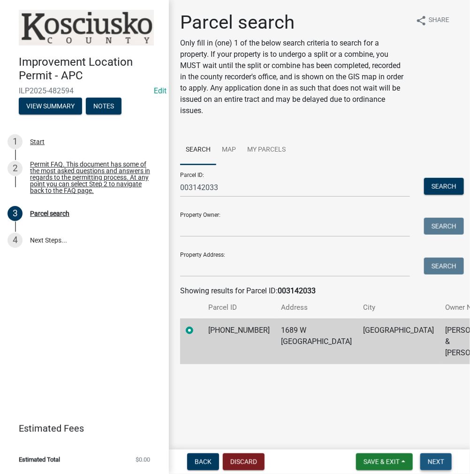
click at [426, 461] on button "Next" at bounding box center [435, 461] width 31 height 17
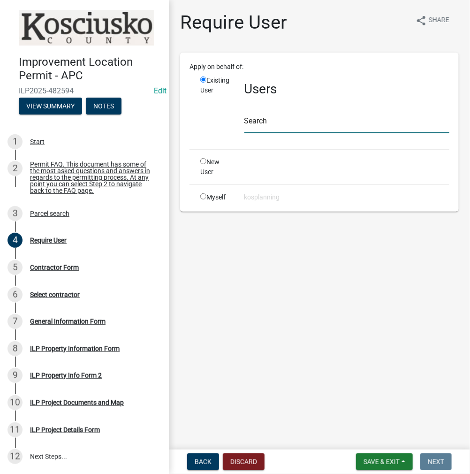
click at [270, 122] on input "text" at bounding box center [346, 123] width 205 height 19
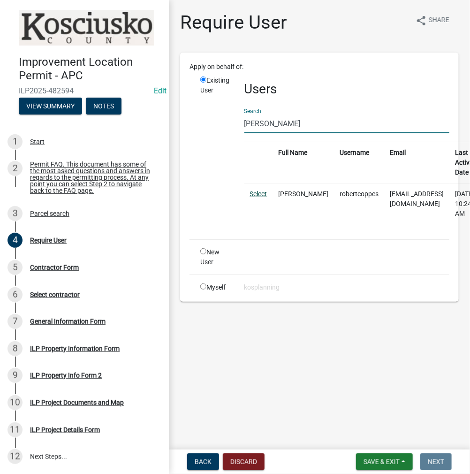
type input "[PERSON_NAME]"
click at [264, 194] on link "Select" at bounding box center [258, 194] width 17 height 8
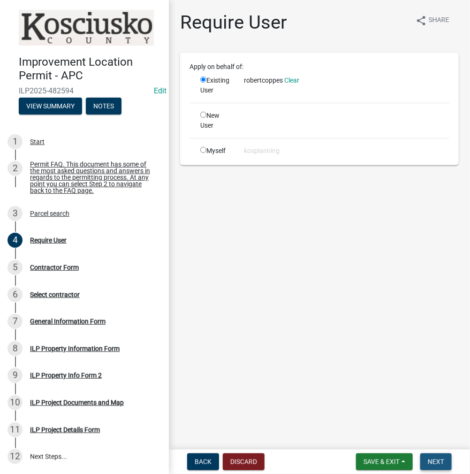
click at [435, 464] on span "Next" at bounding box center [436, 462] width 16 height 8
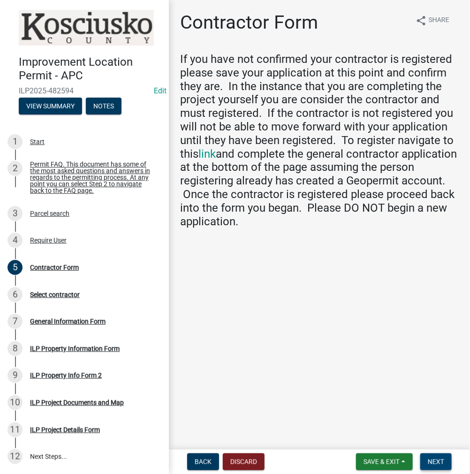
click at [429, 458] on span "Next" at bounding box center [436, 462] width 16 height 8
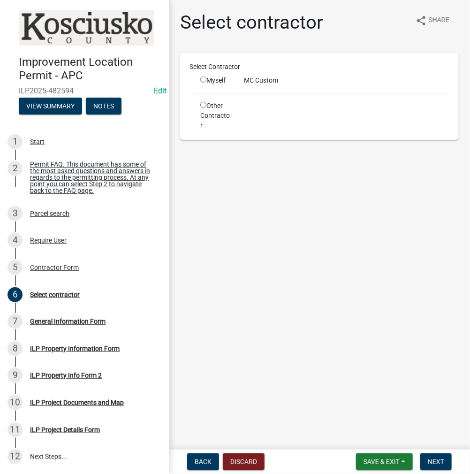
click at [201, 77] on input "radio" at bounding box center [203, 79] width 6 height 6
radio input "true"
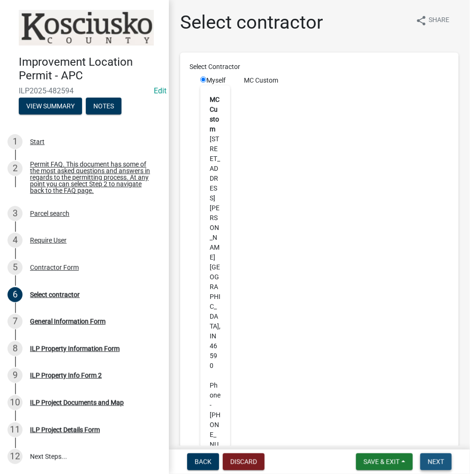
click at [430, 464] on span "Next" at bounding box center [436, 462] width 16 height 8
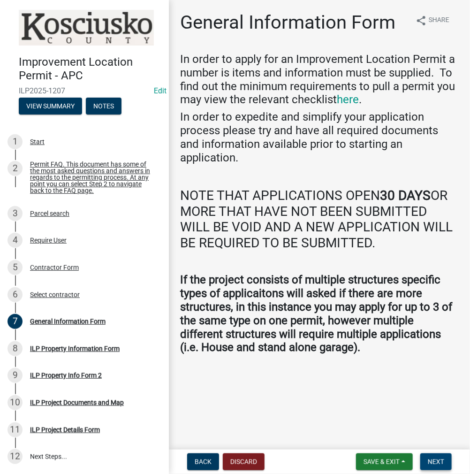
click at [436, 463] on span "Next" at bounding box center [436, 462] width 16 height 8
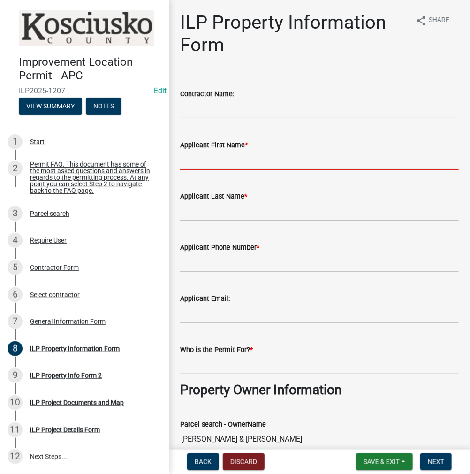
click at [251, 154] on input "Applicant First Name *" at bounding box center [319, 160] width 279 height 19
type input "j"
type input "[PERSON_NAME]"
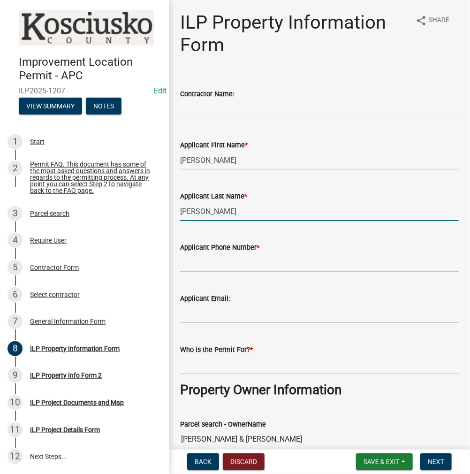
type input "[PERSON_NAME]"
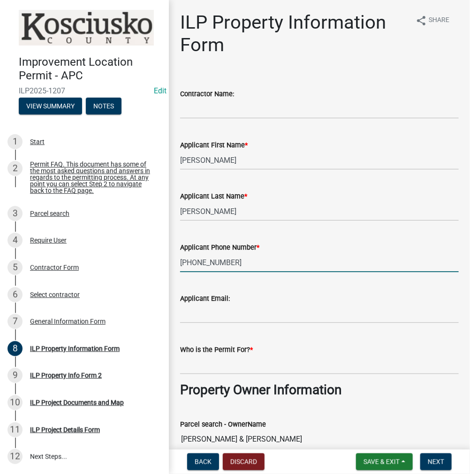
type input "[PHONE_NUMBER]"
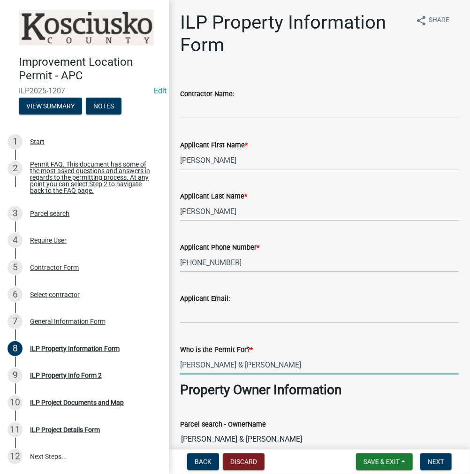
type input "[PERSON_NAME] & [PERSON_NAME]"
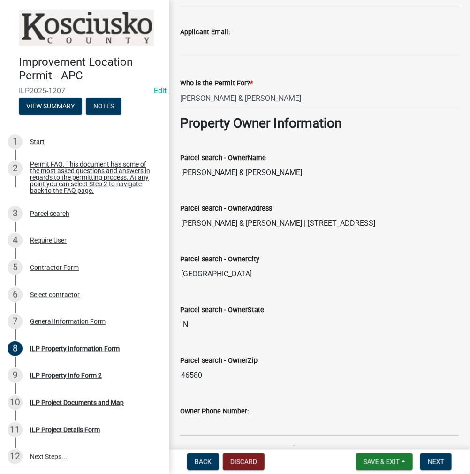
scroll to position [554, 0]
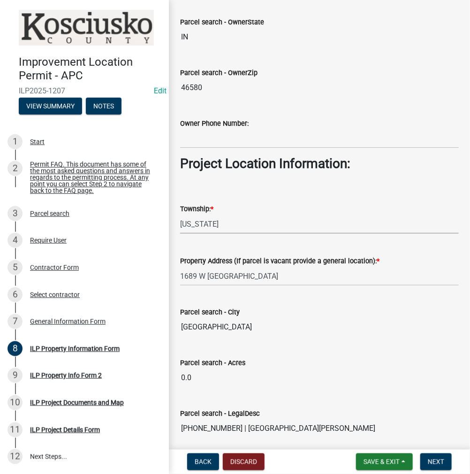
click at [239, 216] on select "Select Item... [PERSON_NAME] - Elkhart Co Clay Etna [GEOGRAPHIC_DATA][PERSON_NA…" at bounding box center [319, 223] width 279 height 19
click at [180, 214] on select "Select Item... [PERSON_NAME] - Elkhart Co Clay Etna [GEOGRAPHIC_DATA][PERSON_NA…" at bounding box center [319, 223] width 279 height 19
select select "adf60358-013e-4c9f-9dad-09561f394e7b"
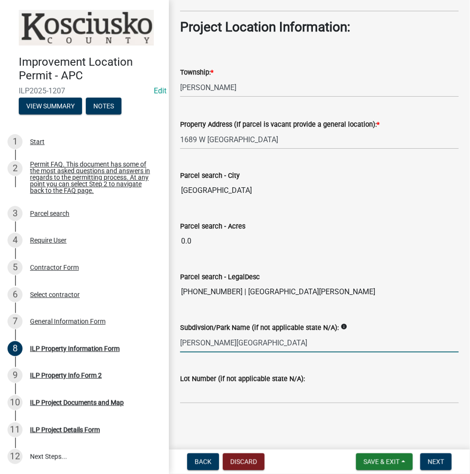
type input "Brookshire Village"
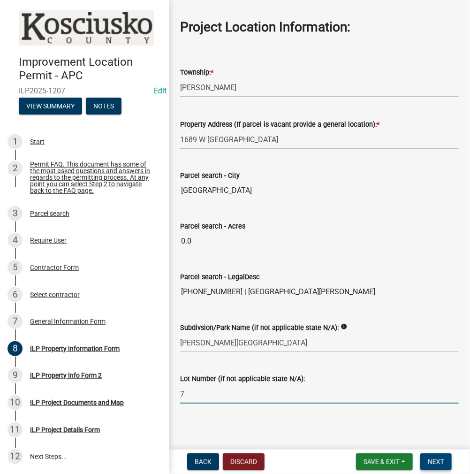
type input "7"
click at [435, 469] on button "Next" at bounding box center [435, 461] width 31 height 17
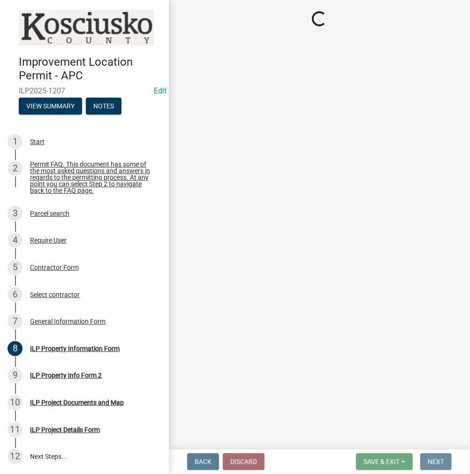
scroll to position [0, 0]
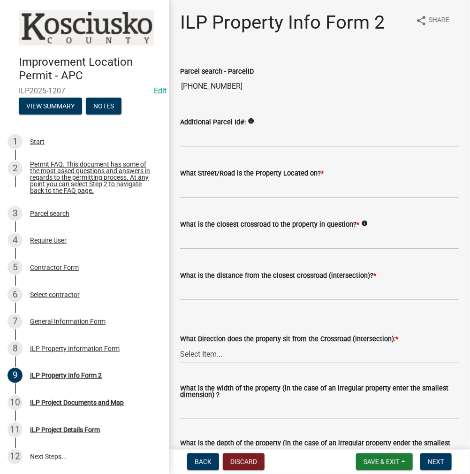
click at [209, 177] on div "What Street/Road is the Property Located on? *" at bounding box center [319, 172] width 279 height 11
click at [234, 190] on input "What Street/Road is the Property Located on? *" at bounding box center [319, 188] width 279 height 19
type input "Highland Ct"
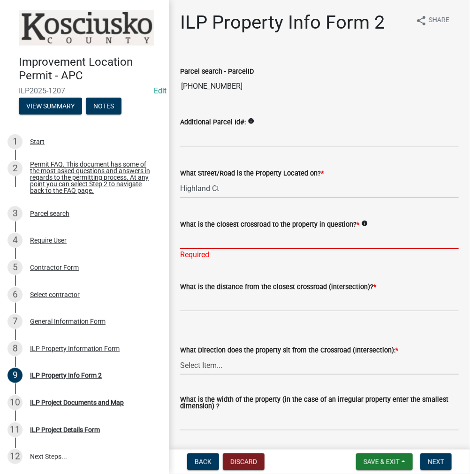
click at [283, 241] on input "What is the closest crossroad to the property in question? *" at bounding box center [319, 239] width 279 height 19
type input "125"
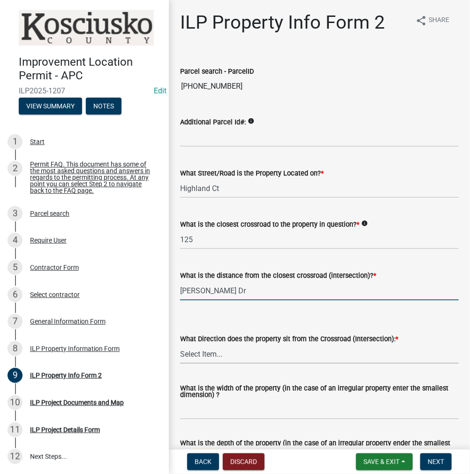
type input "0"
select select "6e91c93c-81b9-4f5f-83ef-fc19143fff9c"
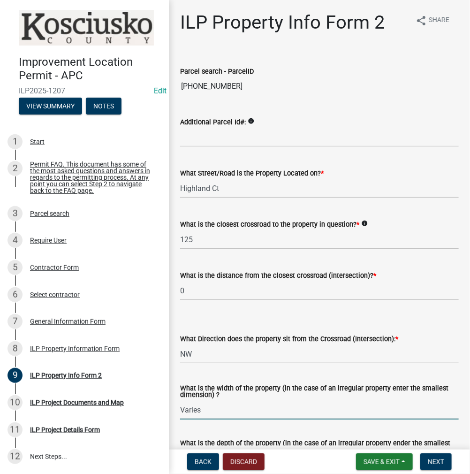
type input "Varies"
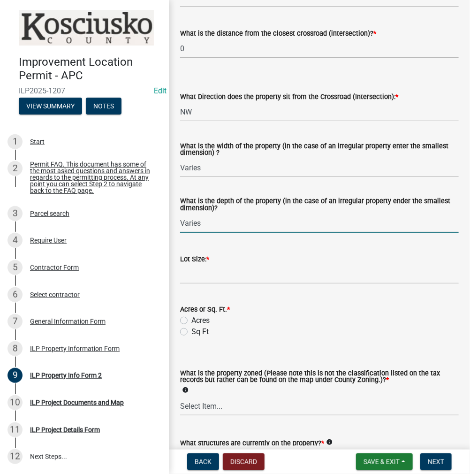
type input "Varies"
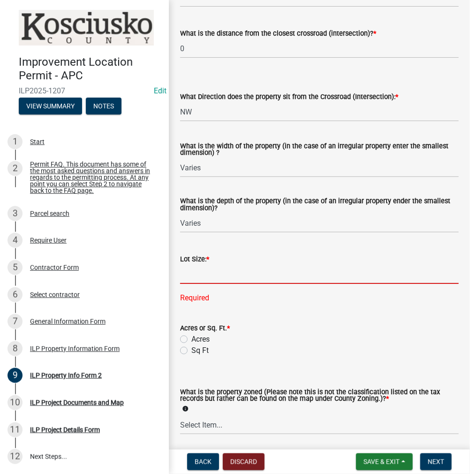
click at [262, 278] on input "text" at bounding box center [319, 274] width 279 height 19
type input "45270"
click at [183, 350] on wm-data-entity-input-list "Parcel search - ParcelID 003-142-033 Additional Parcel Id#: info What Street/Ro…" at bounding box center [319, 164] width 279 height 708
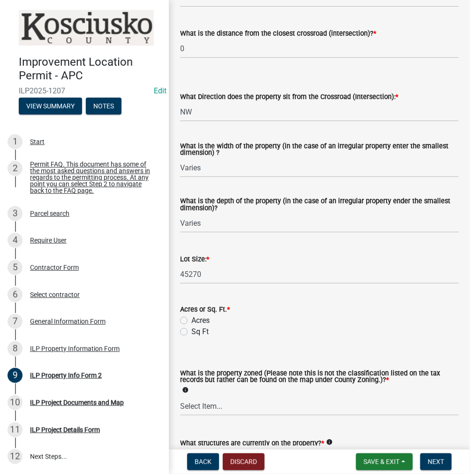
click at [191, 334] on label "Sq Ft" at bounding box center [199, 331] width 17 height 11
click at [191, 332] on input "Sq Ft" at bounding box center [194, 329] width 6 height 6
radio input "true"
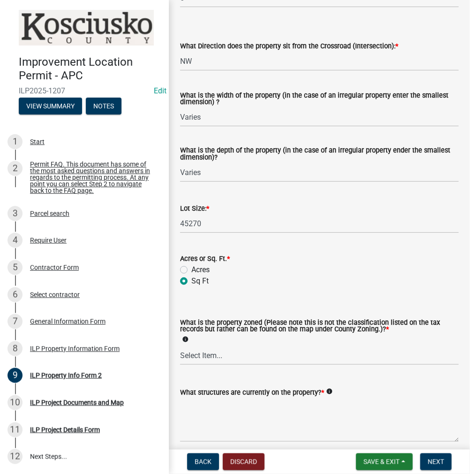
scroll to position [333, 0]
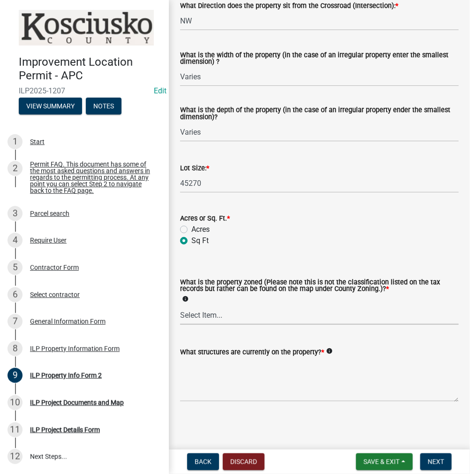
click at [259, 319] on select "Select Item... Agricultural Agricultural 2 Commercial Environmental Industrial …" at bounding box center [319, 314] width 279 height 19
click at [180, 305] on select "Select Item... Agricultural Agricultural 2 Commercial Environmental Industrial …" at bounding box center [319, 314] width 279 height 19
select select "1146270b-2111-4e23-bf7f-74ce85cf7041"
click at [219, 377] on textarea "What structures are currently on the property? *" at bounding box center [319, 379] width 279 height 44
drag, startPoint x: 236, startPoint y: 384, endPoint x: 287, endPoint y: 462, distance: 92.9
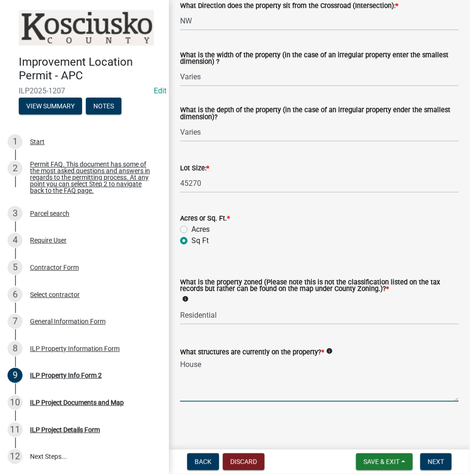
click at [276, 446] on div "Improvement Location Permit - APC ILP2025-1207 Edit View Summary Notes 1 Start …" at bounding box center [235, 237] width 470 height 474
type textarea "House"
click at [445, 463] on button "Next" at bounding box center [435, 461] width 31 height 17
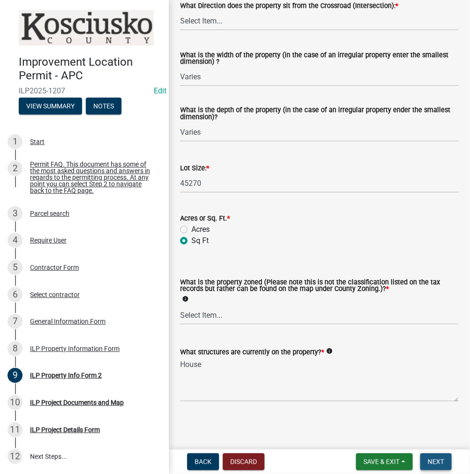
scroll to position [0, 0]
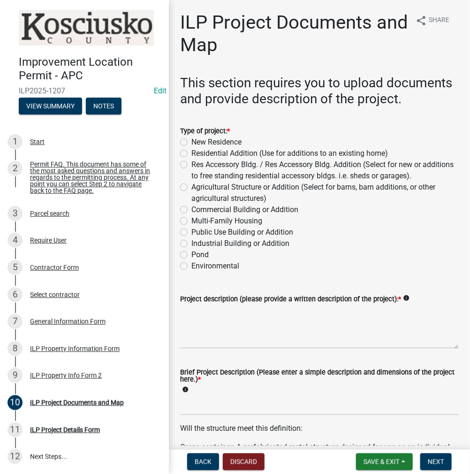
click at [191, 159] on label "Residential Addition (Use for additions to an existing home)" at bounding box center [289, 153] width 197 height 11
click at [191, 154] on input "Residential Addition (Use for additions to an existing home)" at bounding box center [194, 151] width 6 height 6
radio input "true"
click at [228, 335] on textarea "Project description (please provide a written description of the project): *" at bounding box center [319, 326] width 279 height 44
type textarea "14'x23' open decking"
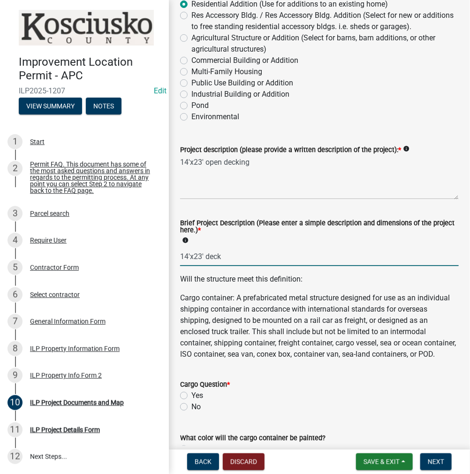
scroll to position [235, 0]
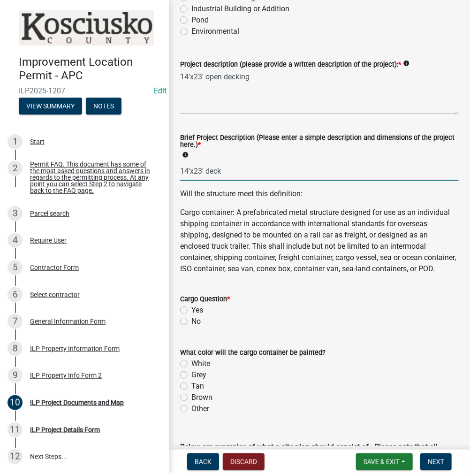
type input "14'x23' deck"
click at [191, 327] on label "No" at bounding box center [195, 321] width 9 height 11
click at [191, 322] on input "No" at bounding box center [194, 319] width 6 height 6
radio input "true"
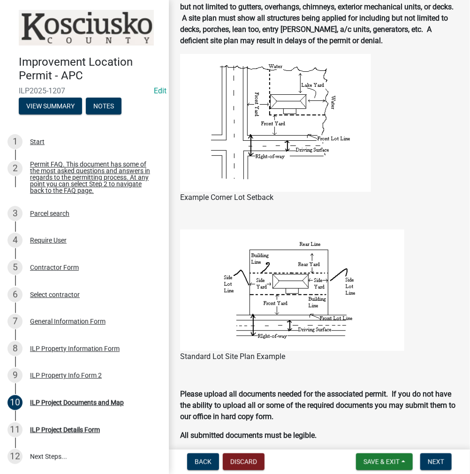
scroll to position [844, 0]
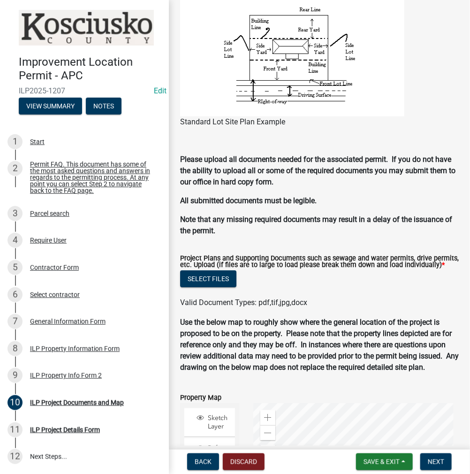
drag, startPoint x: 176, startPoint y: 404, endPoint x: 330, endPoint y: 160, distance: 288.8
click at [330, 146] on div "Standard Lot Site Plan Example" at bounding box center [319, 71] width 279 height 152
click at [216, 287] on button "Select files" at bounding box center [208, 278] width 56 height 17
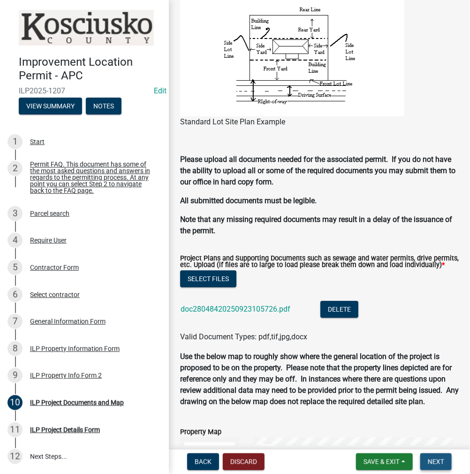
click at [441, 462] on span "Next" at bounding box center [436, 462] width 16 height 8
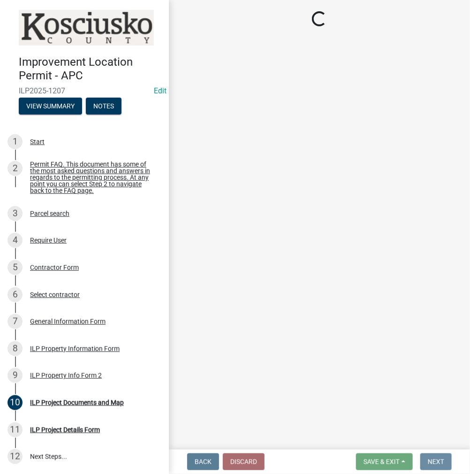
scroll to position [0, 0]
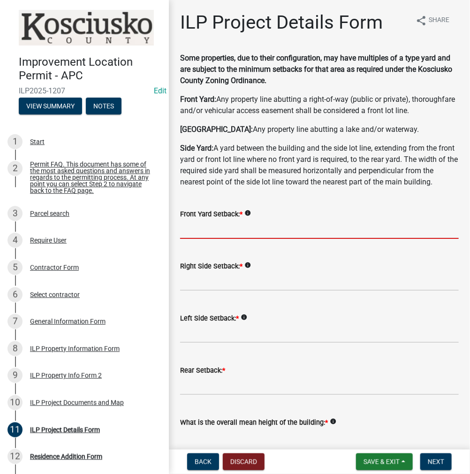
click at [232, 239] on input "text" at bounding box center [319, 229] width 279 height 19
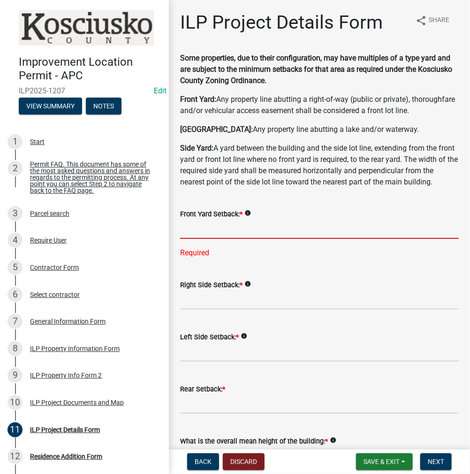
click at [379, 239] on input "text" at bounding box center [319, 229] width 279 height 19
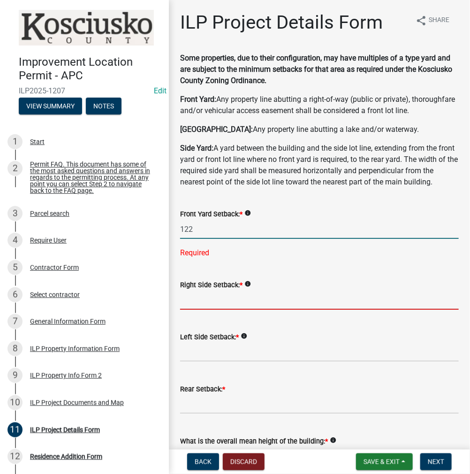
type input "122.0"
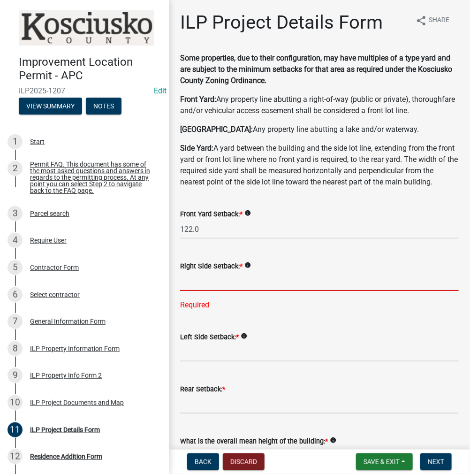
click at [194, 291] on input "text" at bounding box center [319, 281] width 279 height 19
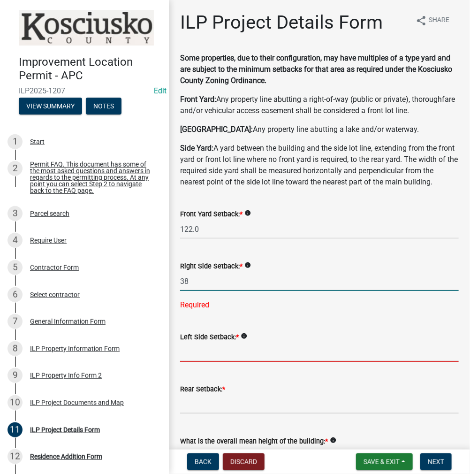
type input "38.0"
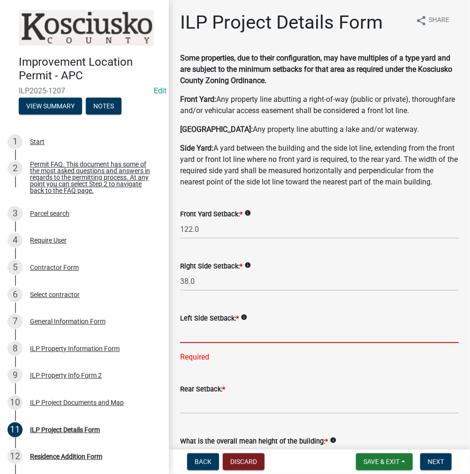
click at [281, 343] on input "text" at bounding box center [319, 333] width 279 height 19
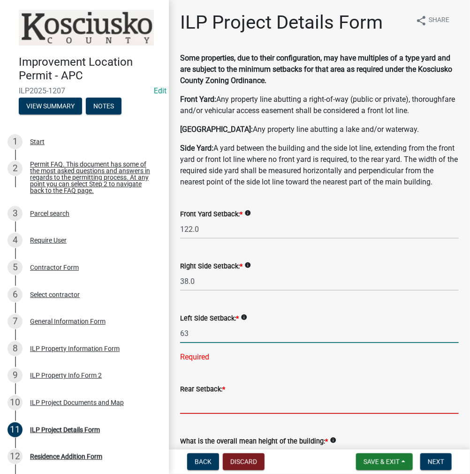
type input "63.0"
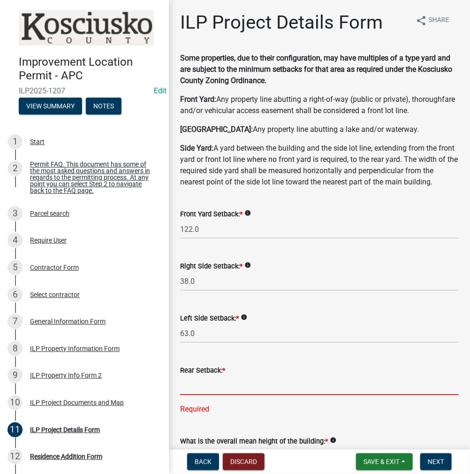
click at [193, 395] on input "text" at bounding box center [319, 385] width 279 height 19
type input "125.0"
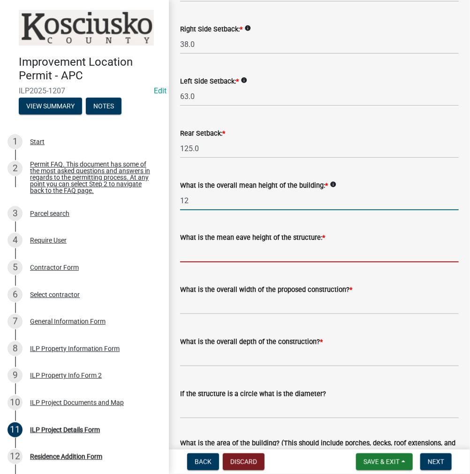
type input "12.0"
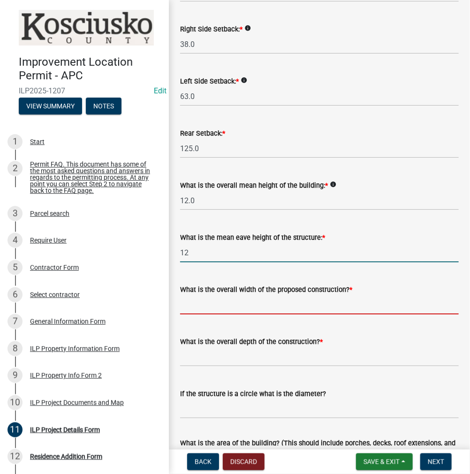
type input "12.0"
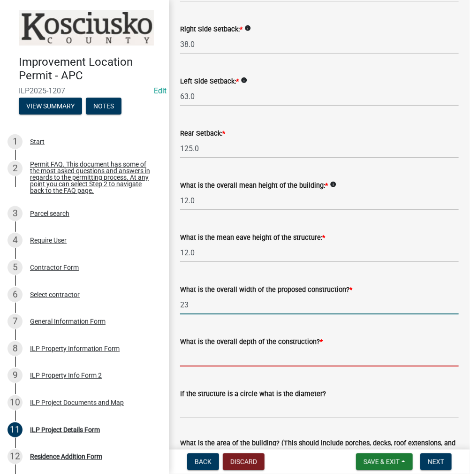
type input "23.00"
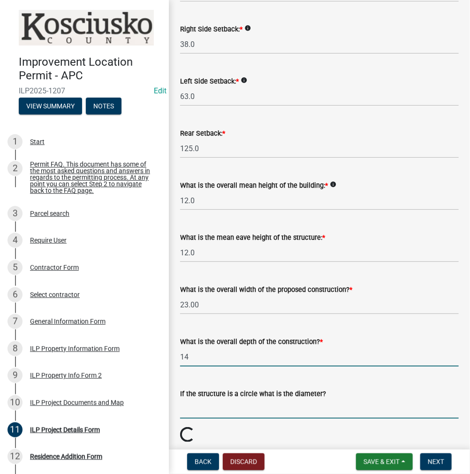
type input "14.00"
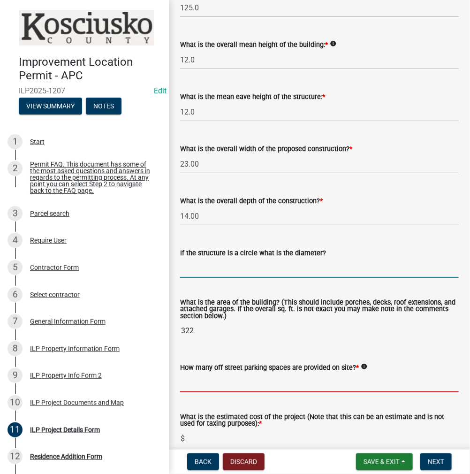
click at [208, 392] on input "text" at bounding box center [319, 382] width 279 height 19
type input "2"
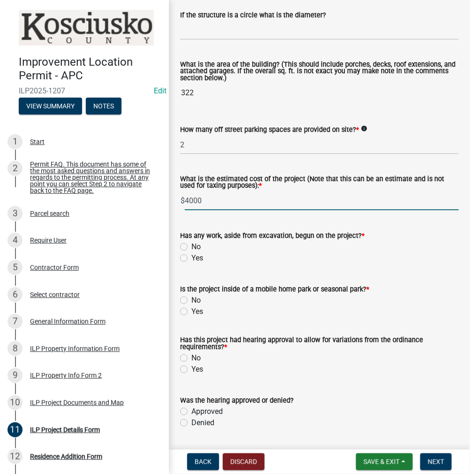
type input "4000"
click at [191, 252] on label "No" at bounding box center [195, 246] width 9 height 11
click at [191, 247] on input "No" at bounding box center [194, 244] width 6 height 6
radio input "true"
click at [191, 306] on label "No" at bounding box center [195, 300] width 9 height 11
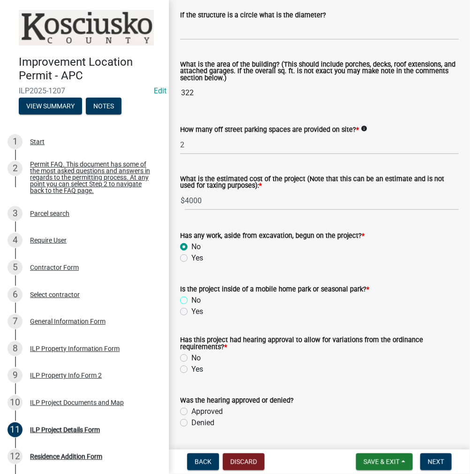
click at [191, 301] on input "No" at bounding box center [194, 298] width 6 height 6
radio input "true"
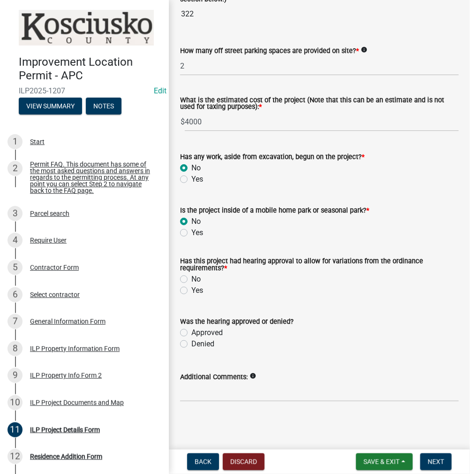
scroll to position [709, 0]
click at [191, 285] on label "No" at bounding box center [195, 279] width 9 height 11
click at [191, 280] on input "No" at bounding box center [194, 277] width 6 height 6
radio input "true"
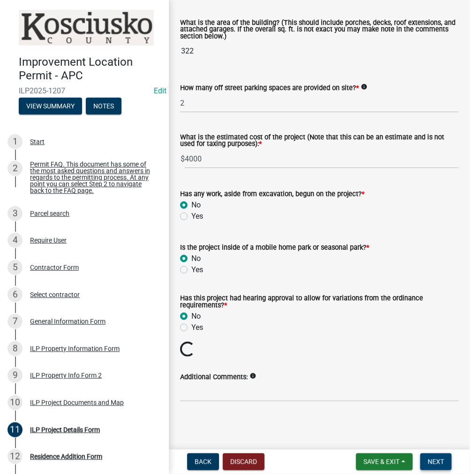
scroll to position [679, 0]
click at [439, 460] on span "Next" at bounding box center [436, 462] width 16 height 8
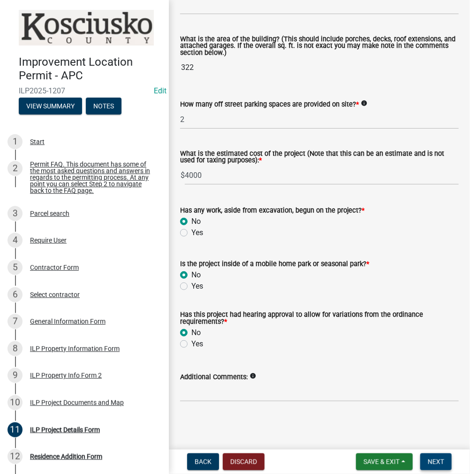
scroll to position [663, 0]
click at [439, 460] on span "Next" at bounding box center [436, 462] width 16 height 8
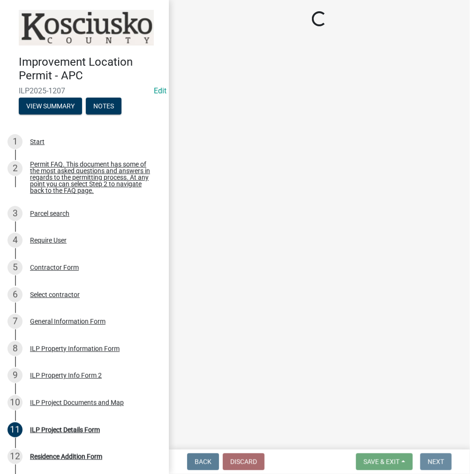
scroll to position [0, 0]
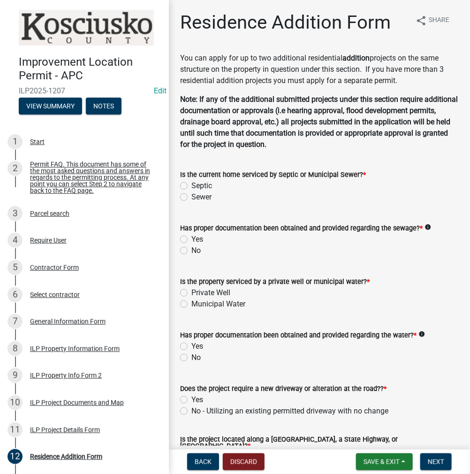
click at [191, 182] on label "Septic" at bounding box center [201, 185] width 21 height 11
click at [191, 182] on input "Septic" at bounding box center [194, 183] width 6 height 6
radio input "true"
click at [191, 241] on label "Yes" at bounding box center [197, 239] width 12 height 11
click at [191, 240] on input "Yes" at bounding box center [194, 237] width 6 height 6
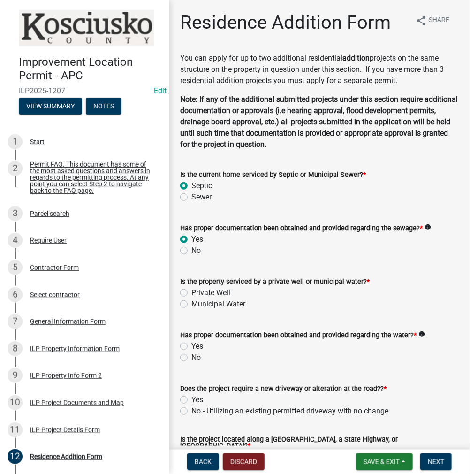
radio input "true"
click at [191, 292] on label "Private Well" at bounding box center [210, 292] width 39 height 11
click at [191, 292] on input "Private Well" at bounding box center [194, 290] width 6 height 6
radio input "true"
click at [191, 347] on label "Yes" at bounding box center [197, 346] width 12 height 11
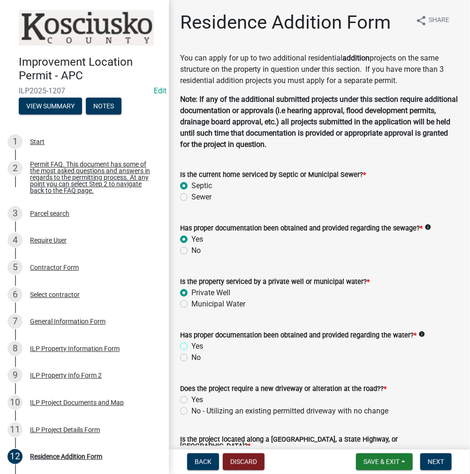
click at [191, 347] on input "Yes" at bounding box center [194, 344] width 6 height 6
radio input "true"
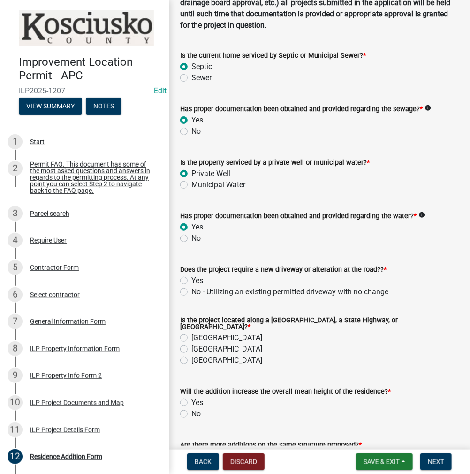
scroll to position [188, 0]
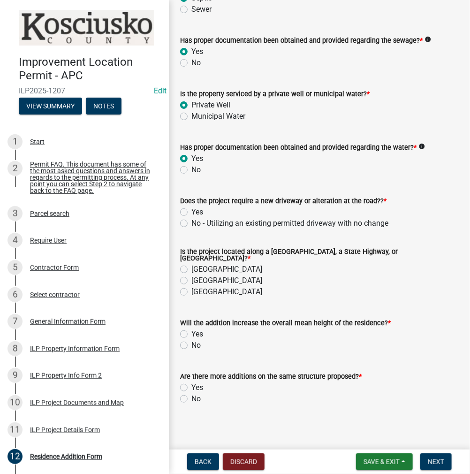
click at [191, 223] on label "No - Utilizing an existing permitted driveway with no change" at bounding box center [289, 223] width 197 height 11
click at [191, 223] on input "No - Utilizing an existing permitted driveway with no change" at bounding box center [194, 221] width 6 height 6
radio input "true"
click at [191, 266] on label "[GEOGRAPHIC_DATA]" at bounding box center [226, 269] width 71 height 11
click at [191, 266] on input "[GEOGRAPHIC_DATA]" at bounding box center [194, 267] width 6 height 6
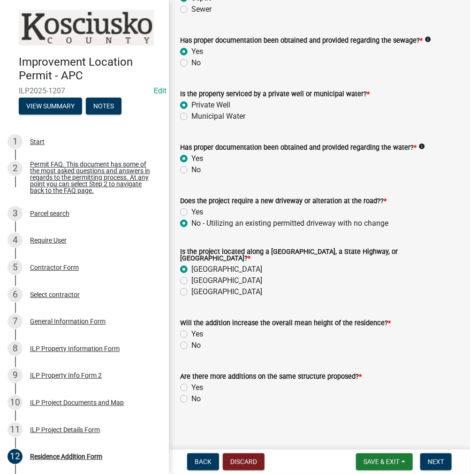
radio input "true"
click at [191, 342] on label "No" at bounding box center [195, 345] width 9 height 11
click at [191, 342] on input "No" at bounding box center [194, 343] width 6 height 6
radio input "true"
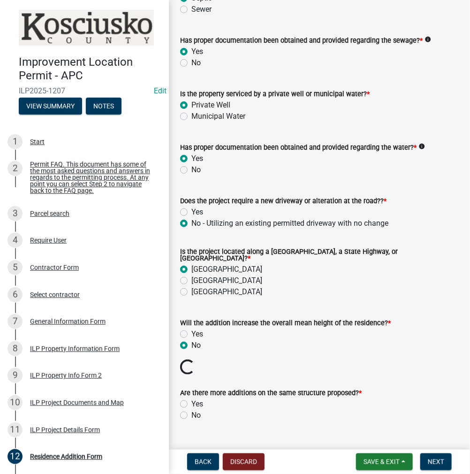
click at [191, 412] on label "No" at bounding box center [195, 415] width 9 height 11
click at [191, 412] on input "No" at bounding box center [194, 413] width 6 height 6
radio input "true"
click at [437, 462] on span "Next" at bounding box center [436, 462] width 16 height 8
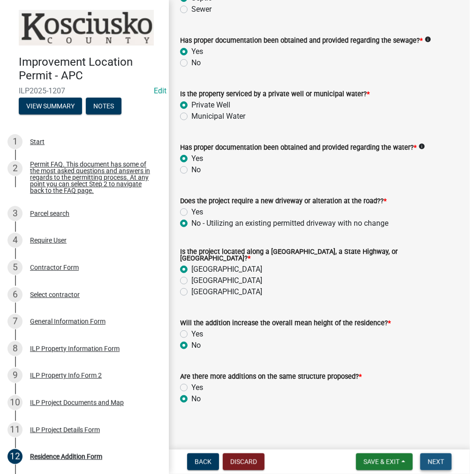
click at [435, 463] on span "Next" at bounding box center [436, 462] width 16 height 8
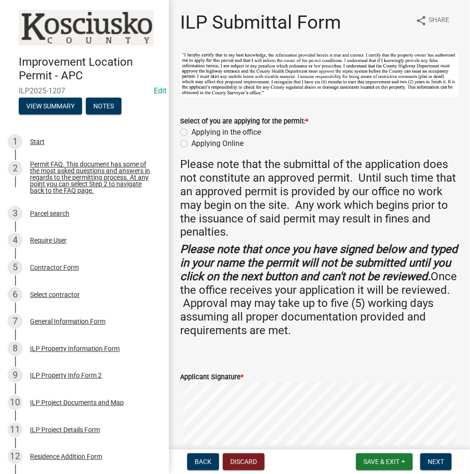
click at [191, 142] on label "Applying Online" at bounding box center [217, 143] width 52 height 11
click at [191, 142] on input "Applying Online" at bounding box center [194, 141] width 6 height 6
radio input "true"
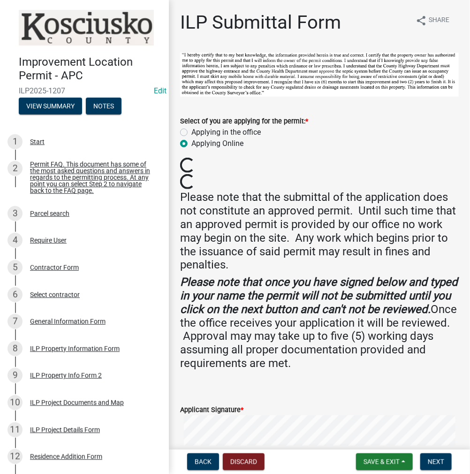
click at [191, 130] on label "Applying in the office" at bounding box center [225, 132] width 69 height 11
click at [191, 130] on input "Applying in the office" at bounding box center [194, 130] width 6 height 6
radio input "true"
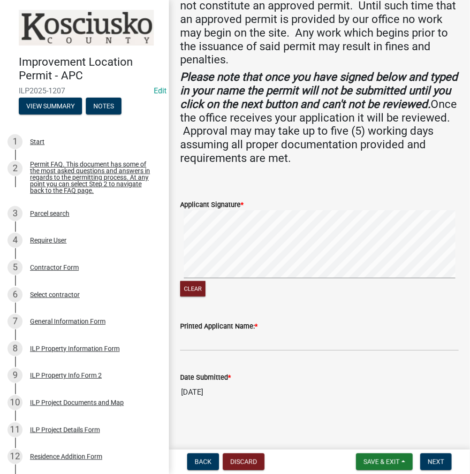
scroll to position [171, 0]
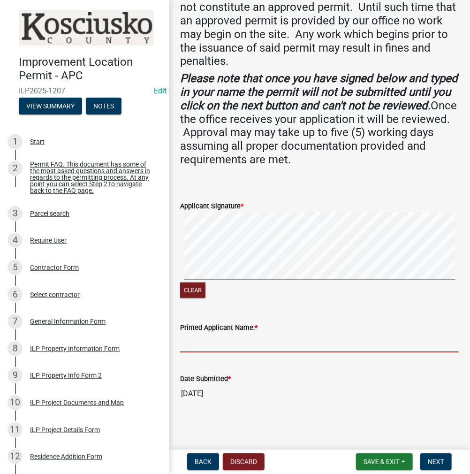
click at [240, 339] on input "Printed Applicant Name: *" at bounding box center [319, 342] width 279 height 19
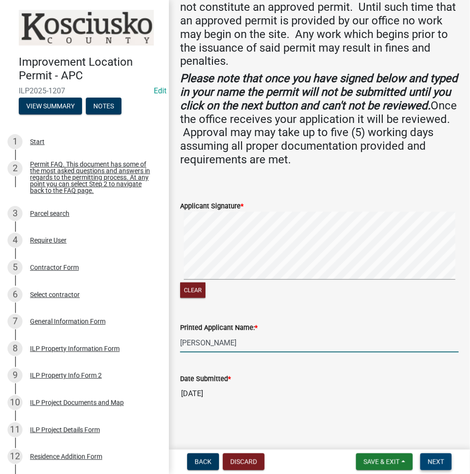
type input "Jerry Gadson"
click at [434, 465] on span "Next" at bounding box center [436, 462] width 16 height 8
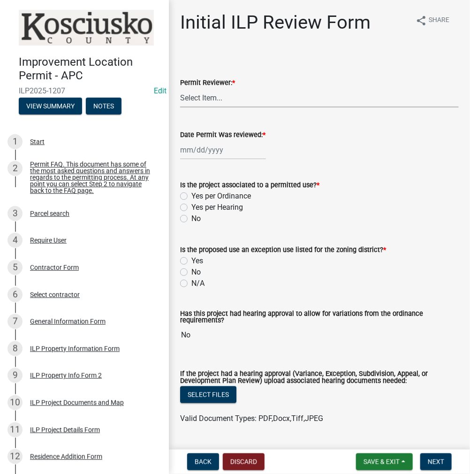
click at [234, 96] on select "Select Item... MMS LT AT CS [PERSON_NAME]" at bounding box center [319, 97] width 279 height 19
click at [180, 88] on select "Select Item... MMS LT AT CS [PERSON_NAME]" at bounding box center [319, 97] width 279 height 19
select select "4d3913d6-5a87-4fbb-afdb-cf4209782895"
click at [214, 156] on div at bounding box center [223, 149] width 86 height 19
select select "9"
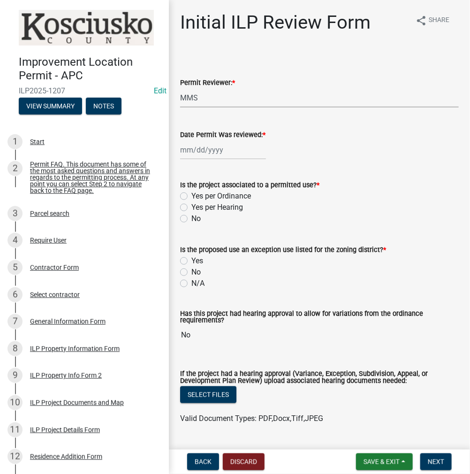
select select "2025"
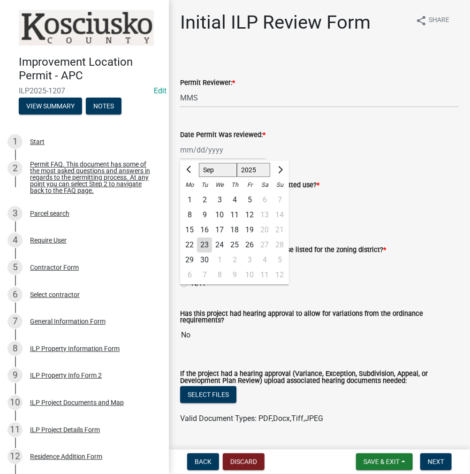
click at [203, 254] on div "30" at bounding box center [204, 259] width 15 height 15
type input "09/30/2025"
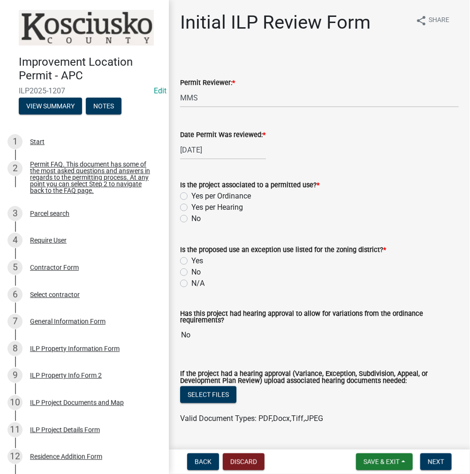
select select "9"
select select "2025"
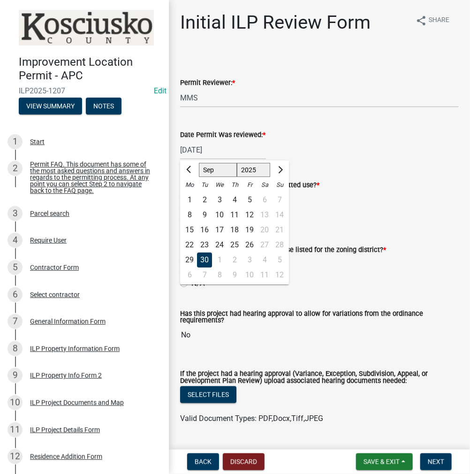
click at [193, 155] on div "09/30/2025 Jan Feb Mar Apr May Jun Jul Aug Sep Oct Nov Dec 1525 1526 1527 1528 …" at bounding box center [223, 149] width 86 height 19
click at [205, 246] on div "23" at bounding box center [204, 244] width 15 height 15
type input "[DATE]"
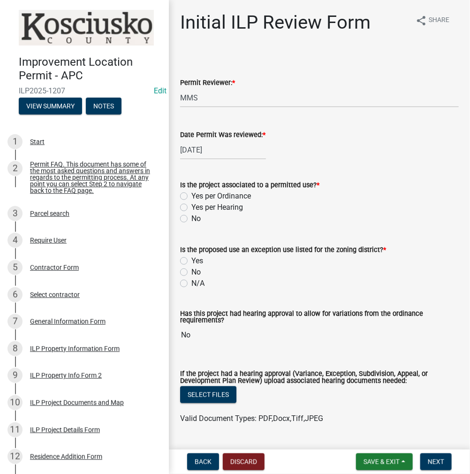
click at [191, 196] on label "Yes per Ordinance" at bounding box center [221, 195] width 60 height 11
click at [191, 196] on input "Yes per Ordinance" at bounding box center [194, 193] width 6 height 6
radio input "true"
click at [191, 285] on label "N/A" at bounding box center [197, 283] width 13 height 11
click at [191, 284] on input "N/A" at bounding box center [194, 281] width 6 height 6
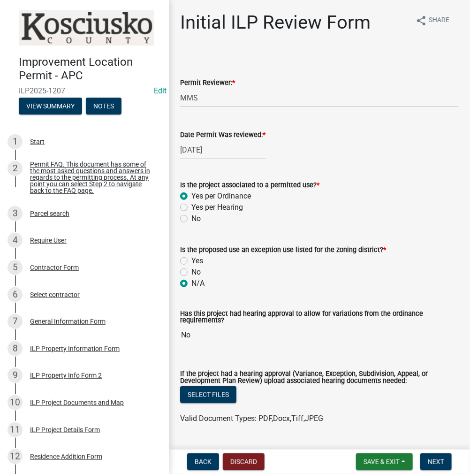
radio input "true"
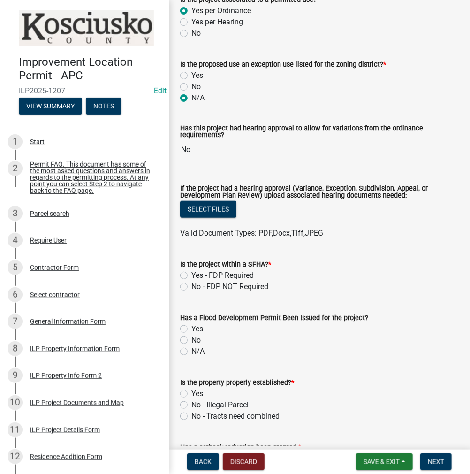
scroll to position [188, 0]
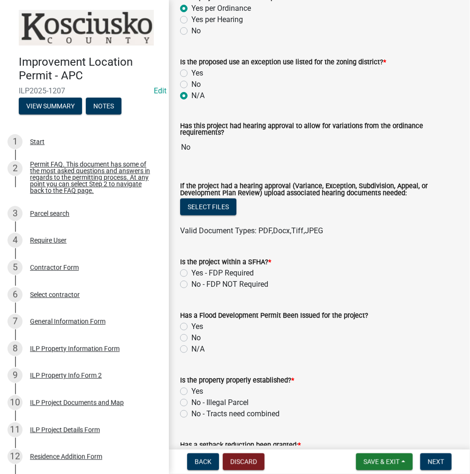
click at [191, 282] on label "No - FDP NOT Required" at bounding box center [229, 284] width 77 height 11
click at [191, 282] on input "No - FDP NOT Required" at bounding box center [194, 282] width 6 height 6
radio input "true"
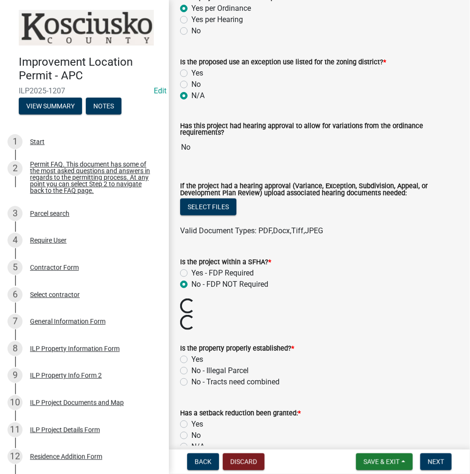
scroll to position [281, 0]
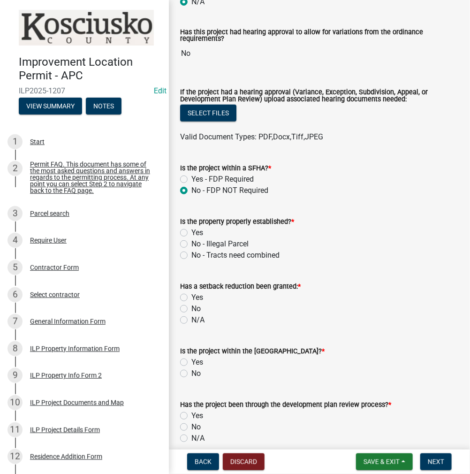
click at [191, 232] on label "Yes" at bounding box center [197, 232] width 12 height 11
click at [191, 232] on input "Yes" at bounding box center [194, 230] width 6 height 6
radio input "true"
click at [191, 309] on label "No" at bounding box center [195, 308] width 9 height 11
click at [191, 309] on input "No" at bounding box center [194, 306] width 6 height 6
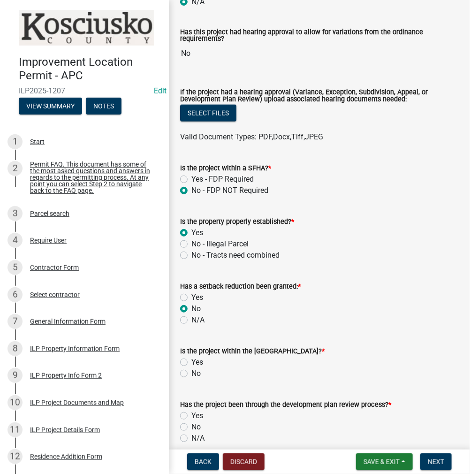
radio input "true"
click at [191, 322] on label "N/A" at bounding box center [197, 319] width 13 height 11
click at [191, 320] on input "N/A" at bounding box center [194, 317] width 6 height 6
radio input "true"
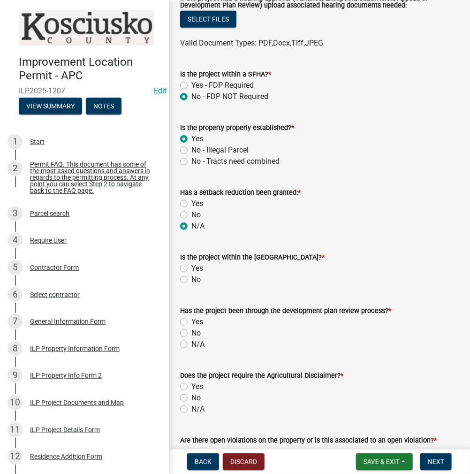
click at [191, 281] on label "No" at bounding box center [195, 279] width 9 height 11
click at [191, 280] on input "No" at bounding box center [194, 277] width 6 height 6
radio input "true"
click at [191, 345] on label "N/A" at bounding box center [197, 344] width 13 height 11
click at [191, 345] on input "N/A" at bounding box center [194, 342] width 6 height 6
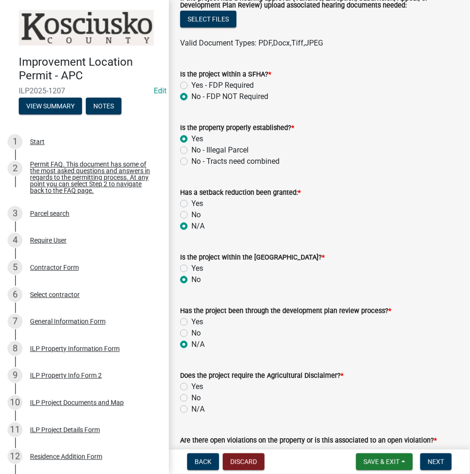
radio input "true"
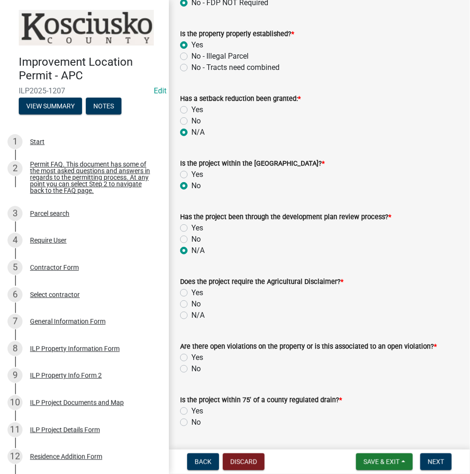
click at [191, 304] on label "No" at bounding box center [195, 303] width 9 height 11
click at [191, 304] on input "No" at bounding box center [194, 301] width 6 height 6
radio input "true"
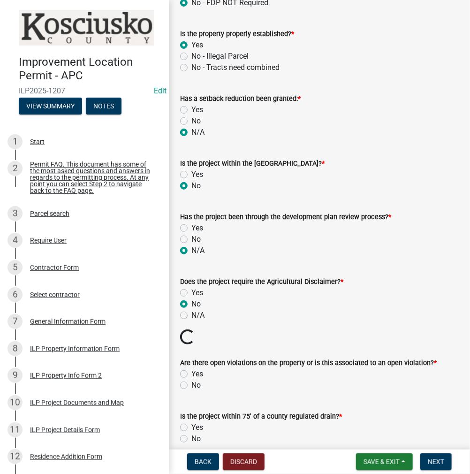
scroll to position [563, 0]
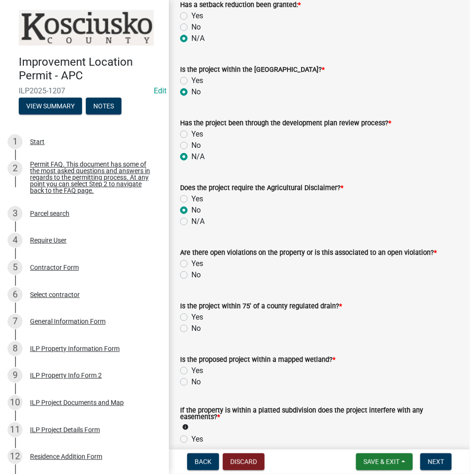
click at [188, 289] on form "Is the project within 75' of a county regulated drain? * Yes No" at bounding box center [319, 311] width 279 height 45
click at [191, 272] on label "No" at bounding box center [195, 274] width 9 height 11
click at [191, 272] on input "No" at bounding box center [194, 272] width 6 height 6
radio input "true"
click at [191, 327] on label "No" at bounding box center [195, 328] width 9 height 11
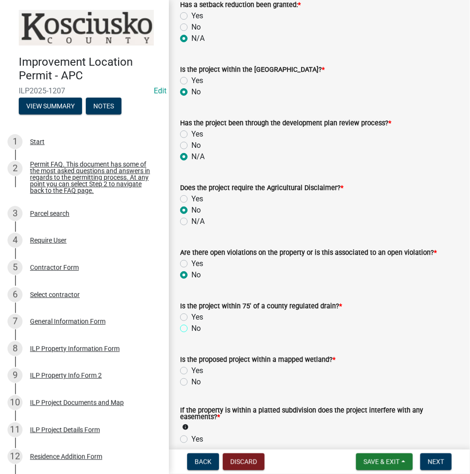
click at [191, 327] on input "No" at bounding box center [194, 326] width 6 height 6
radio input "true"
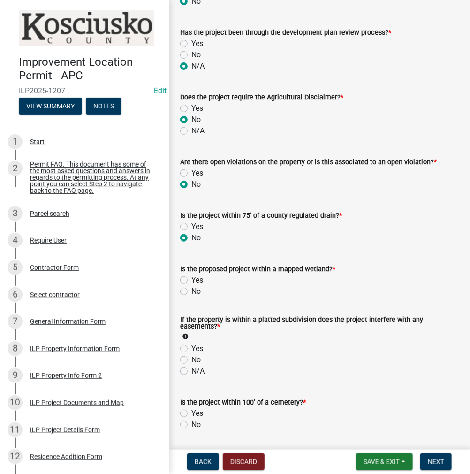
scroll to position [657, 0]
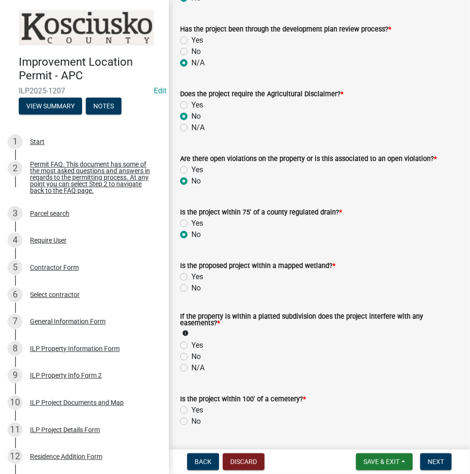
click at [191, 290] on label "No" at bounding box center [195, 287] width 9 height 11
click at [191, 289] on input "No" at bounding box center [194, 285] width 6 height 6
radio input "true"
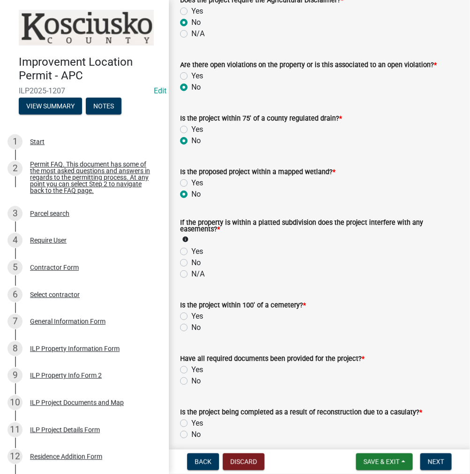
click at [191, 263] on label "No" at bounding box center [195, 262] width 9 height 11
click at [191, 263] on input "No" at bounding box center [194, 260] width 6 height 6
radio input "true"
click at [191, 330] on label "No" at bounding box center [195, 327] width 9 height 11
click at [191, 328] on input "No" at bounding box center [194, 325] width 6 height 6
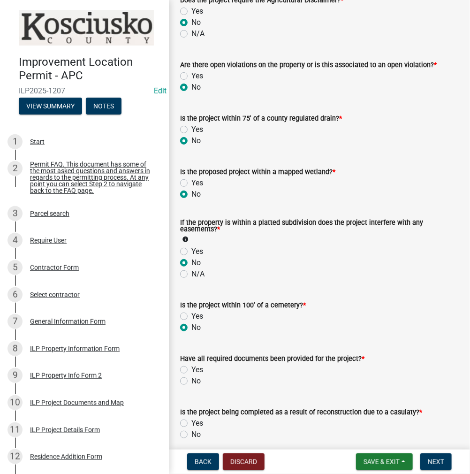
radio input "true"
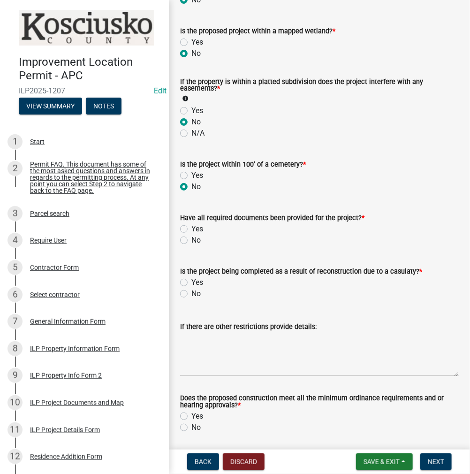
click at [191, 226] on label "Yes" at bounding box center [197, 228] width 12 height 11
click at [191, 226] on input "Yes" at bounding box center [194, 226] width 6 height 6
radio input "true"
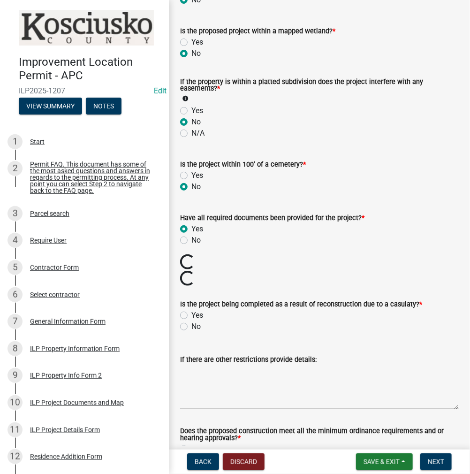
click at [191, 327] on label "No" at bounding box center [195, 326] width 9 height 11
click at [191, 327] on input "No" at bounding box center [194, 324] width 6 height 6
radio input "true"
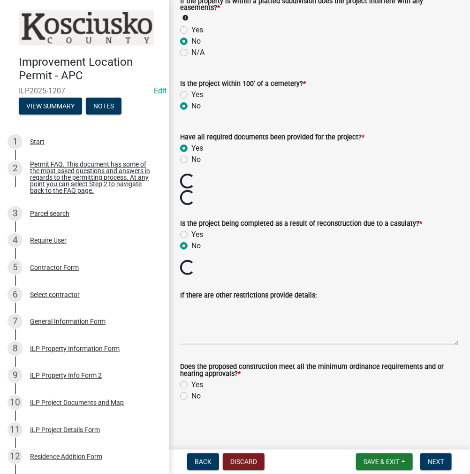
scroll to position [956, 0]
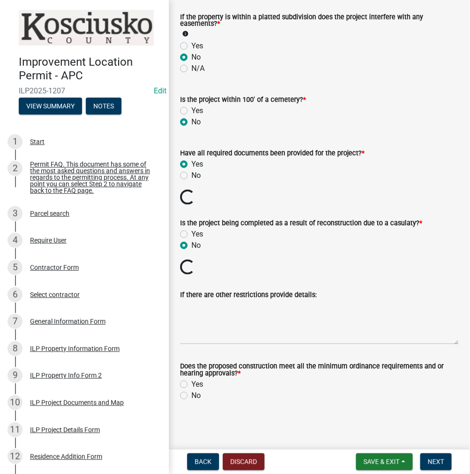
click at [191, 384] on label "Yes" at bounding box center [197, 384] width 12 height 11
click at [191, 384] on input "Yes" at bounding box center [194, 382] width 6 height 6
radio input "true"
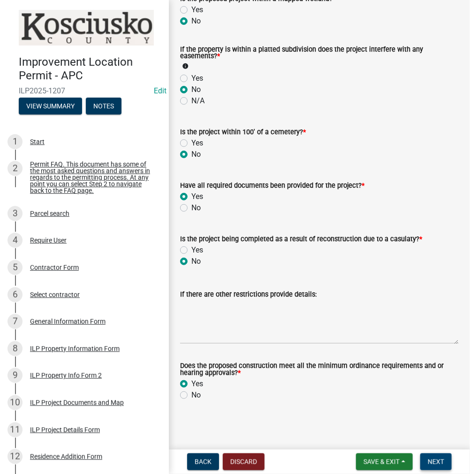
scroll to position [924, 0]
click at [434, 466] on button "Next" at bounding box center [435, 461] width 31 height 17
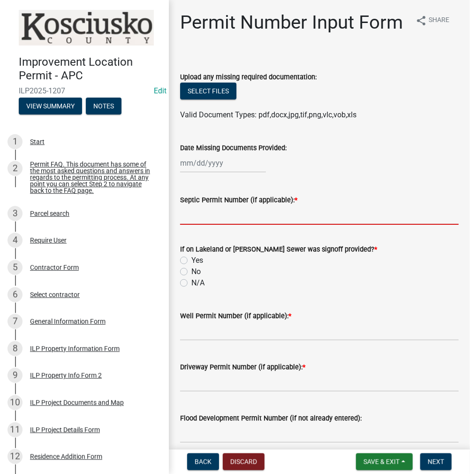
click at [229, 225] on input "Septic Permit Number (if applicable): *" at bounding box center [319, 214] width 279 height 19
type input "Waiver"
click at [191, 289] on label "N/A" at bounding box center [197, 282] width 13 height 11
click at [191, 283] on input "N/A" at bounding box center [194, 280] width 6 height 6
radio input "true"
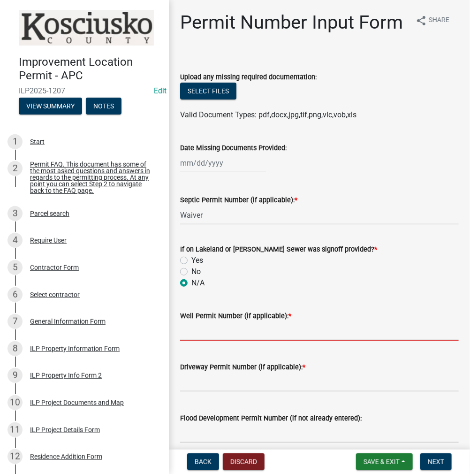
click at [220, 341] on input "Well Permit Number (if applicable): *" at bounding box center [319, 330] width 279 height 19
type input "Waiver"
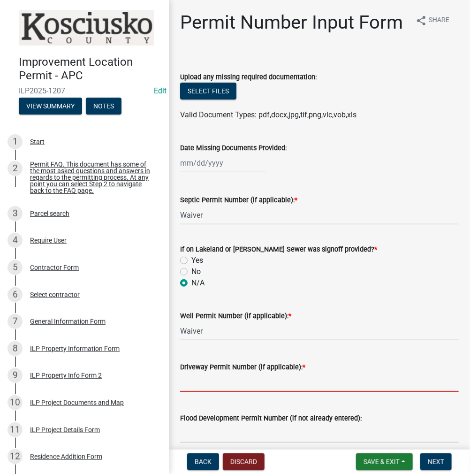
click at [221, 392] on input "Driveway Permit Number (if applicable): *" at bounding box center [319, 382] width 279 height 19
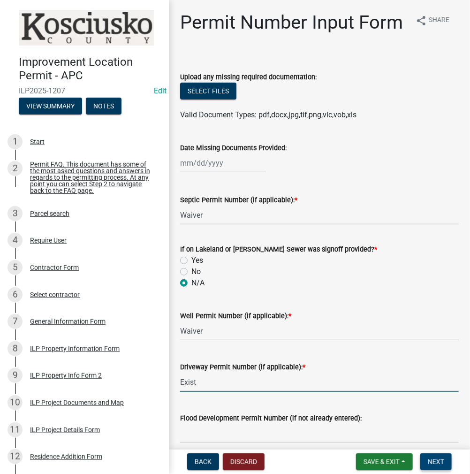
type input "Exist"
click at [449, 466] on button "Next" at bounding box center [435, 461] width 31 height 17
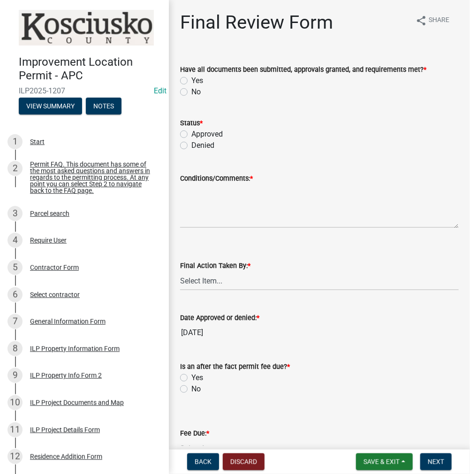
click at [191, 80] on label "Yes" at bounding box center [197, 80] width 12 height 11
click at [191, 80] on input "Yes" at bounding box center [194, 78] width 6 height 6
radio input "true"
click at [191, 136] on label "Approved" at bounding box center [206, 134] width 31 height 11
click at [191, 135] on input "Approved" at bounding box center [194, 132] width 6 height 6
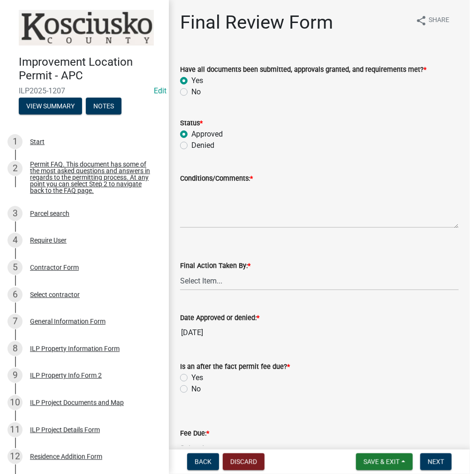
radio input "true"
click at [212, 226] on textarea "Conditions/Comments: *" at bounding box center [319, 206] width 279 height 44
type textarea "None"
click at [238, 285] on select "Select Item... MMS LT AT CS [PERSON_NAME]" at bounding box center [319, 280] width 279 height 19
click at [180, 271] on select "Select Item... MMS LT AT CS [PERSON_NAME]" at bounding box center [319, 280] width 279 height 19
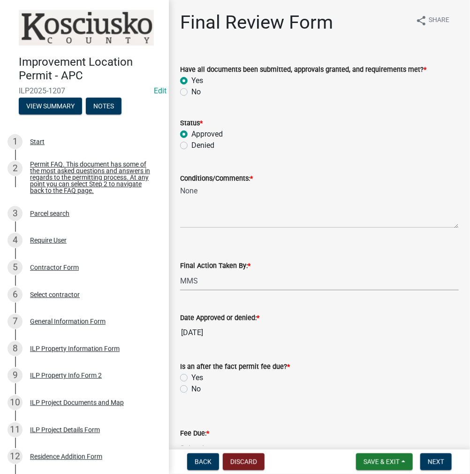
select select "4d3913d6-5a87-4fbb-afdb-cf4209782895"
click at [191, 389] on label "No" at bounding box center [195, 388] width 9 height 11
click at [191, 389] on input "No" at bounding box center [194, 386] width 6 height 6
radio input "true"
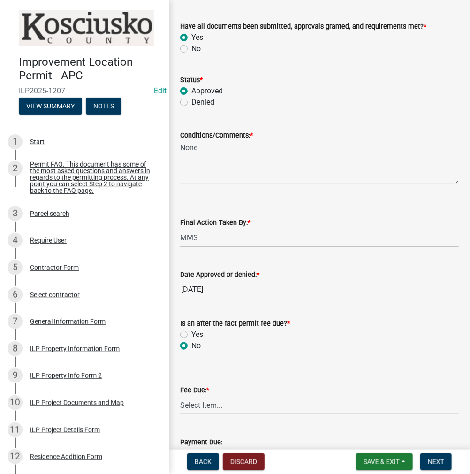
scroll to position [94, 0]
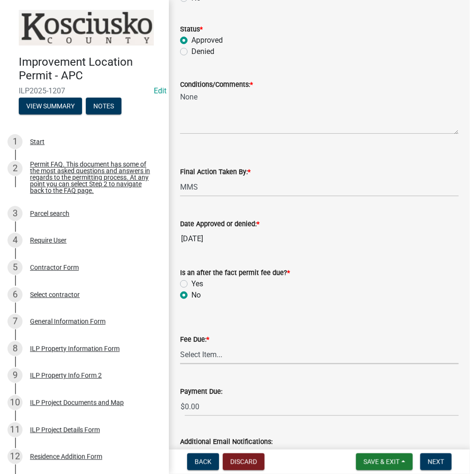
click at [233, 351] on select "Select Item... N/A $10.00 $25.00 $125.00 $250 $500 $500 + $10.00 for every 10 s…" at bounding box center [319, 354] width 279 height 19
click at [180, 345] on select "Select Item... N/A $10.00 $25.00 $125.00 $250 $500 $500 + $10.00 for every 10 s…" at bounding box center [319, 354] width 279 height 19
select select "6f482d1d-eb35-47e6-92b0-143404755581"
click at [434, 460] on span "Next" at bounding box center [436, 462] width 16 height 8
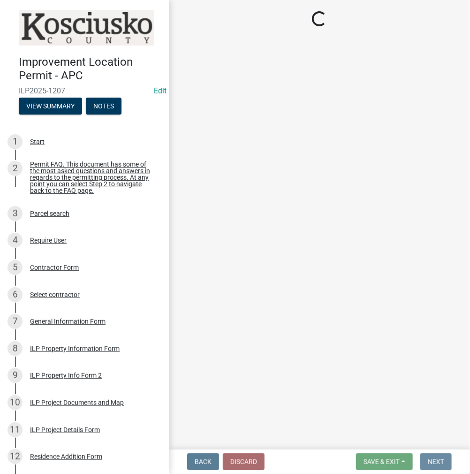
scroll to position [0, 0]
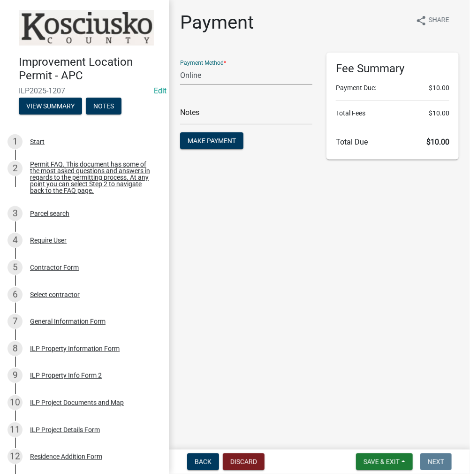
click at [228, 73] on select "Credit Card POS Check Cash Online" at bounding box center [246, 75] width 132 height 19
select select "2: 1"
click at [180, 66] on select "Credit Card POS Check Cash Online" at bounding box center [246, 75] width 132 height 19
click at [210, 136] on button "Make Payment" at bounding box center [211, 140] width 63 height 17
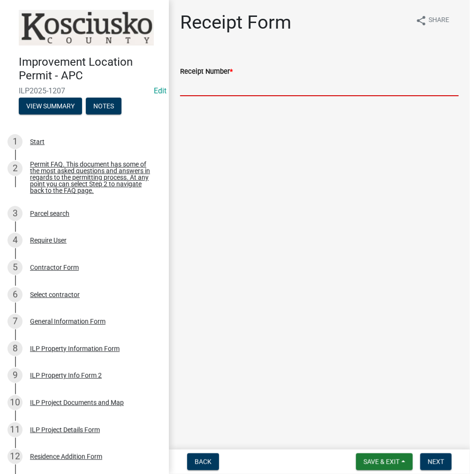
click at [274, 84] on input "Receipt Number *" at bounding box center [319, 86] width 279 height 19
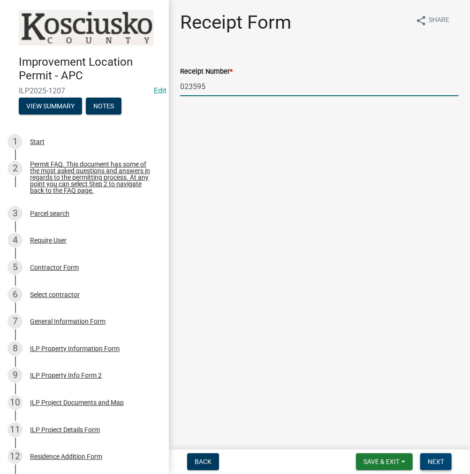
type input "023595"
click at [436, 461] on span "Next" at bounding box center [436, 462] width 16 height 8
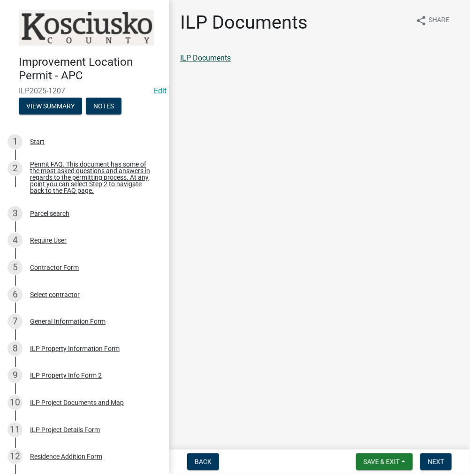
click at [205, 59] on link "ILP Documents" at bounding box center [205, 57] width 51 height 9
click at [433, 463] on span "Next" at bounding box center [436, 462] width 16 height 8
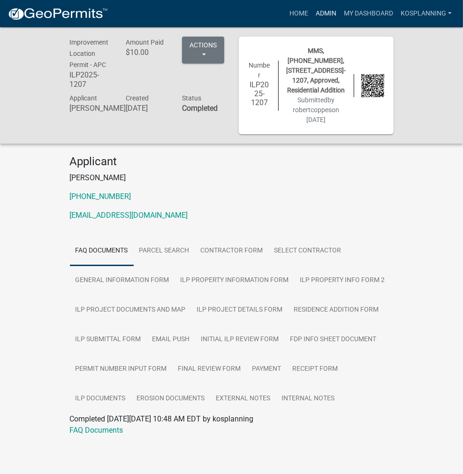
click at [327, 16] on link "Admin" at bounding box center [326, 14] width 28 height 18
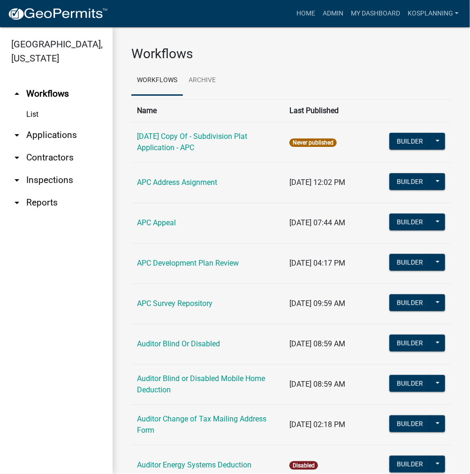
click at [54, 136] on link "arrow_drop_down Applications" at bounding box center [56, 135] width 113 height 23
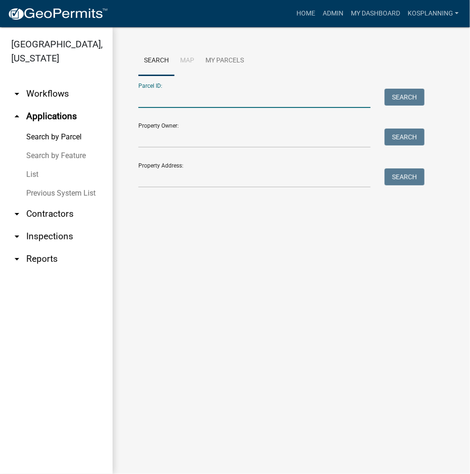
click at [196, 102] on input "Parcel ID:" at bounding box center [254, 98] width 232 height 19
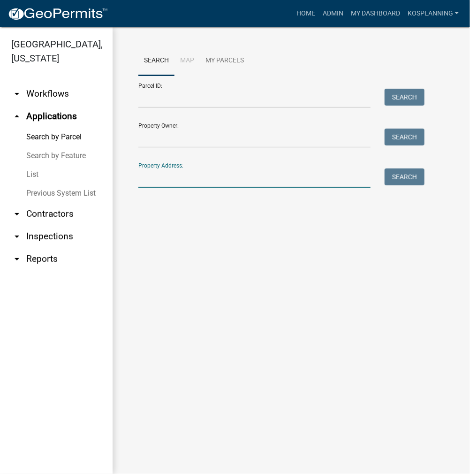
click at [173, 174] on input "Property Address:" at bounding box center [254, 177] width 232 height 19
type input "4"
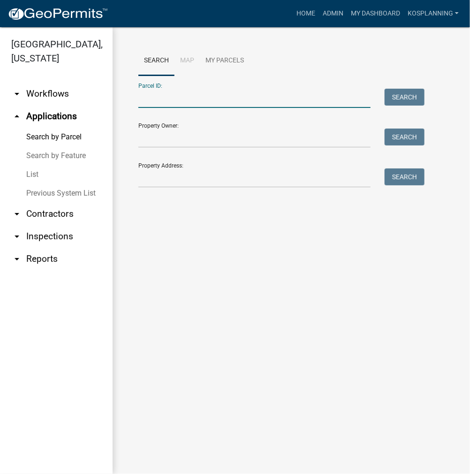
click at [203, 100] on input "Parcel ID:" at bounding box center [254, 98] width 232 height 19
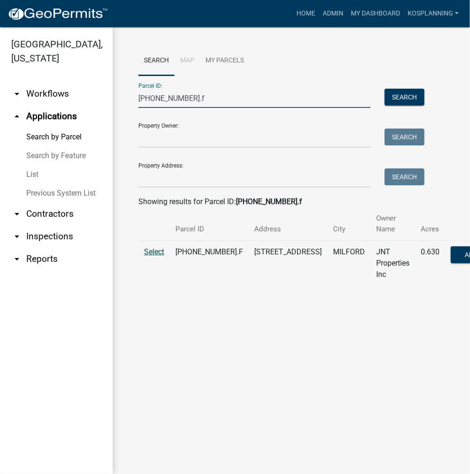
type input "020-065-057.f"
click at [154, 252] on span "Select" at bounding box center [154, 251] width 20 height 9
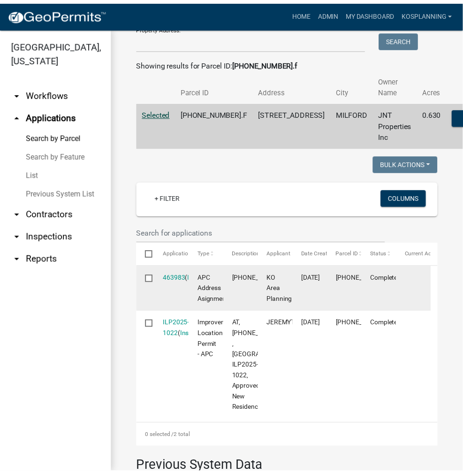
scroll to position [141, 0]
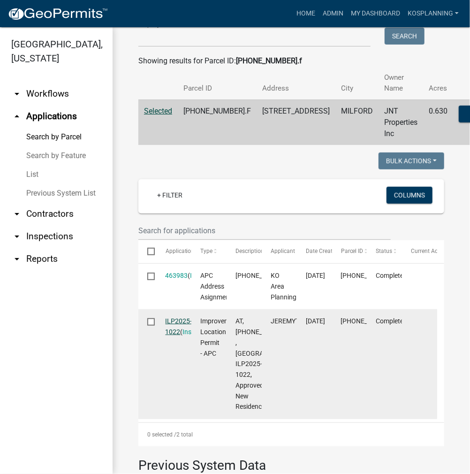
click at [176, 321] on link "ILP2025-1022" at bounding box center [179, 326] width 27 height 18
